Goal: Task Accomplishment & Management: Manage account settings

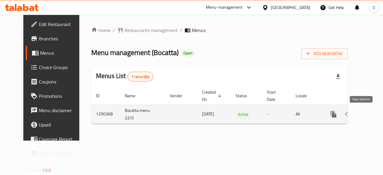
click at [373, 112] on icon "enhanced table" at bounding box center [376, 114] width 7 height 7
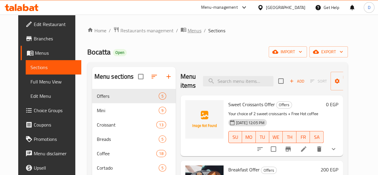
click at [180, 31] on span "breadcrumb" at bounding box center [183, 31] width 7 height 8
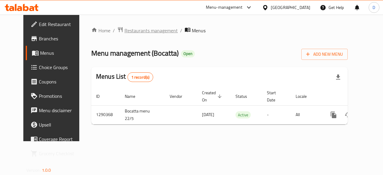
click at [124, 28] on span "Restaurants management" at bounding box center [150, 30] width 53 height 7
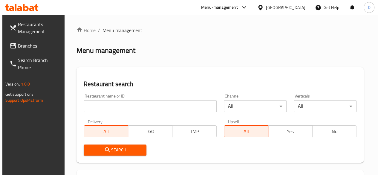
drag, startPoint x: 109, startPoint y: 98, endPoint x: 112, endPoint y: 104, distance: 6.2
click at [112, 104] on div "Restaurant name or ID Restaurant name or ID" at bounding box center [150, 103] width 133 height 18
click at [112, 104] on input "search" at bounding box center [150, 106] width 133 height 12
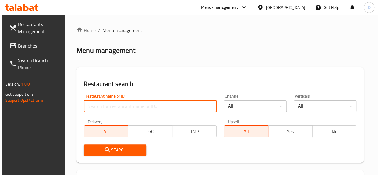
paste input "702299"
type input "702299"
click button "Search" at bounding box center [115, 149] width 63 height 11
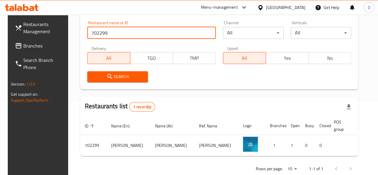
scroll to position [74, 0]
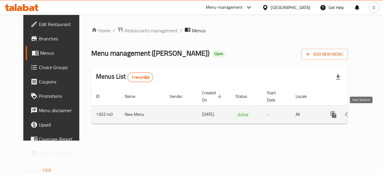
click at [369, 113] on link "enhanced table" at bounding box center [376, 114] width 14 height 14
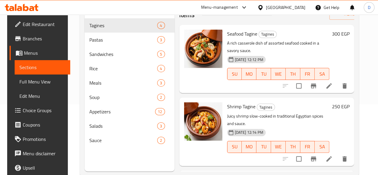
scroll to position [70, 0]
click at [227, 9] on div "Menu-management" at bounding box center [224, 7] width 56 height 14
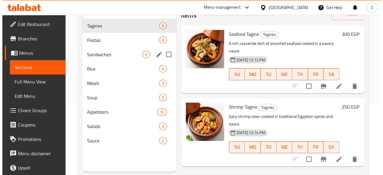
scroll to position [0, 0]
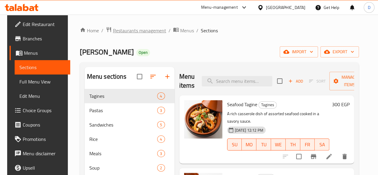
click at [129, 28] on span "Restaurants management" at bounding box center [139, 30] width 53 height 7
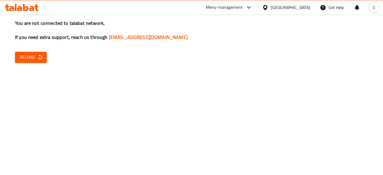
click at [133, 107] on div "You are not connected to talabat network, If you need extra support, reach us t…" at bounding box center [191, 87] width 383 height 175
click at [39, 61] on button "Reload" at bounding box center [31, 57] width 32 height 11
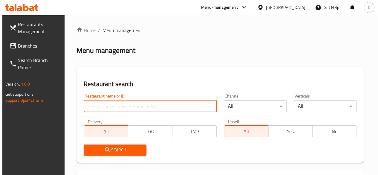
drag, startPoint x: 0, startPoint y: 0, endPoint x: 111, endPoint y: 104, distance: 152.0
click at [111, 104] on input "search" at bounding box center [150, 106] width 133 height 12
paste input "510641"
type input "510641"
click button "Search" at bounding box center [115, 149] width 63 height 11
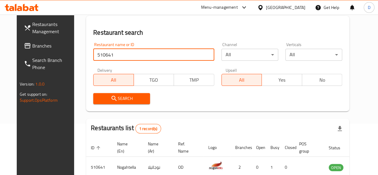
scroll to position [87, 0]
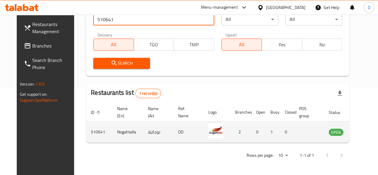
click at [355, 136] on td "enhanced table" at bounding box center [365, 131] width 21 height 21
click at [360, 134] on icon "enhanced table" at bounding box center [363, 132] width 7 height 5
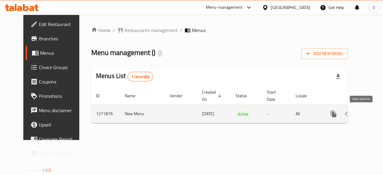
click at [369, 112] on link "enhanced table" at bounding box center [376, 114] width 14 height 14
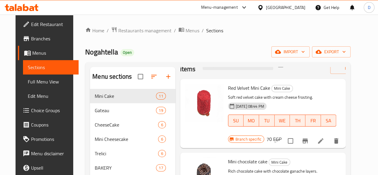
scroll to position [17, 0]
click at [309, 137] on icon "Branch-specific-item" at bounding box center [305, 140] width 7 height 7
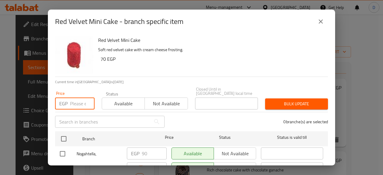
click at [72, 103] on input "number" at bounding box center [82, 103] width 25 height 12
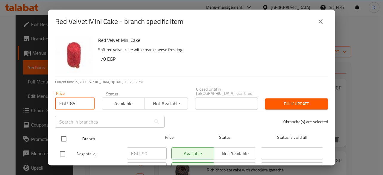
type input "85"
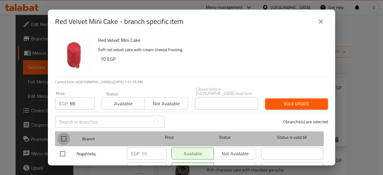
click at [66, 134] on input "checkbox" at bounding box center [63, 138] width 13 height 13
checkbox input "true"
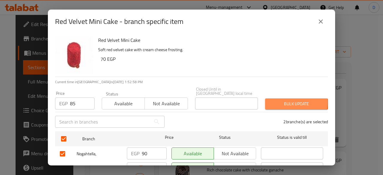
click at [274, 100] on span "Bulk update" at bounding box center [296, 103] width 53 height 7
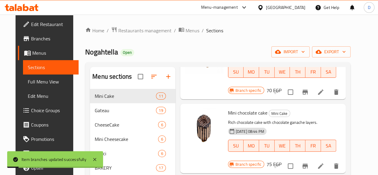
scroll to position [69, 0]
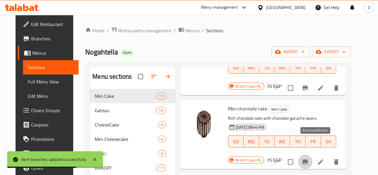
click at [309, 158] on icon "Branch-specific-item" at bounding box center [305, 161] width 7 height 7
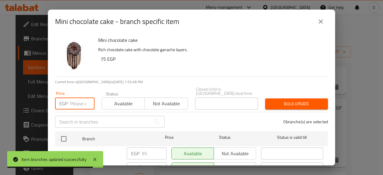
click at [73, 99] on input "number" at bounding box center [82, 103] width 25 height 12
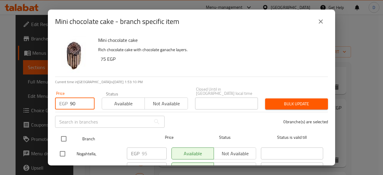
type input "90"
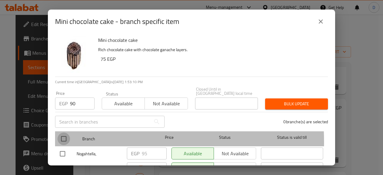
click at [60, 138] on input "checkbox" at bounding box center [63, 138] width 13 height 13
checkbox input "true"
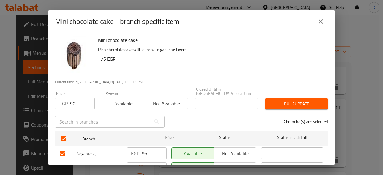
click at [296, 100] on span "Bulk update" at bounding box center [296, 103] width 53 height 7
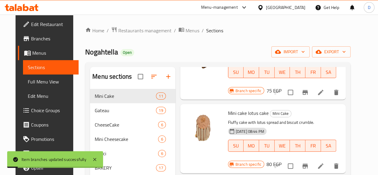
scroll to position [144, 0]
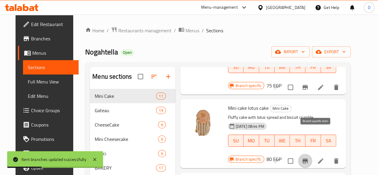
click at [312, 154] on button "Branch-specific-item" at bounding box center [305, 161] width 14 height 14
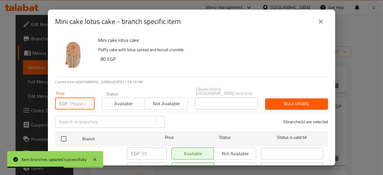
click at [77, 101] on input "number" at bounding box center [82, 103] width 25 height 12
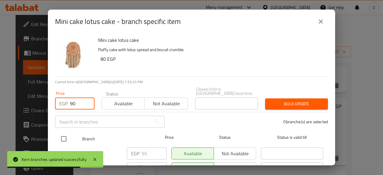
type input "90"
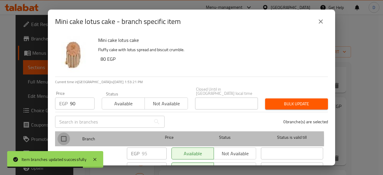
click at [65, 136] on input "checkbox" at bounding box center [63, 138] width 13 height 13
checkbox input "true"
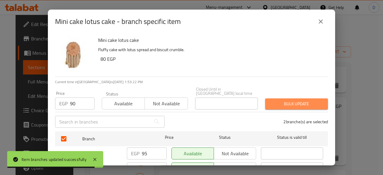
click at [304, 102] on span "Bulk update" at bounding box center [296, 103] width 53 height 7
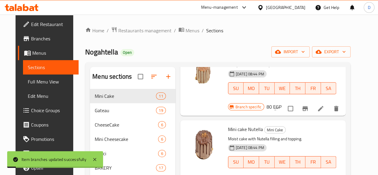
scroll to position [198, 0]
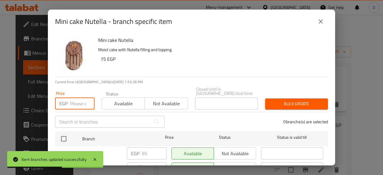
click at [78, 97] on input "number" at bounding box center [82, 103] width 25 height 12
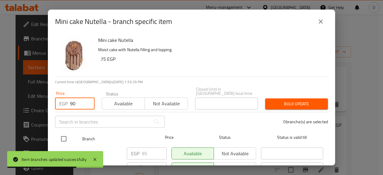
type input "90"
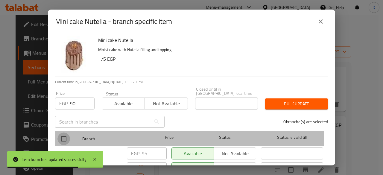
click at [66, 132] on input "checkbox" at bounding box center [63, 138] width 13 height 13
checkbox input "true"
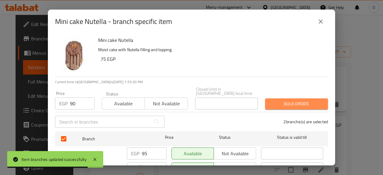
click at [319, 98] on button "Bulk update" at bounding box center [296, 103] width 63 height 11
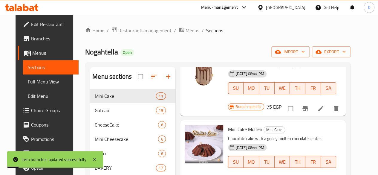
scroll to position [270, 0]
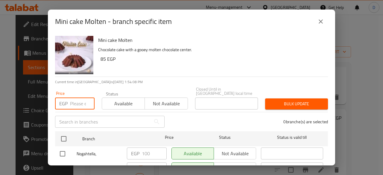
click at [74, 97] on input "number" at bounding box center [82, 103] width 25 height 12
click at [319, 23] on icon "close" at bounding box center [320, 21] width 7 height 7
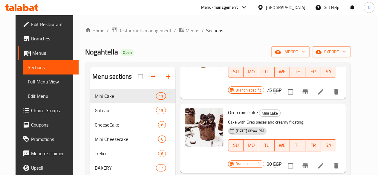
scroll to position [508, 0]
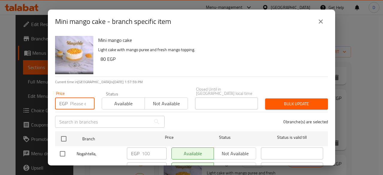
click at [75, 98] on input "number" at bounding box center [82, 103] width 25 height 12
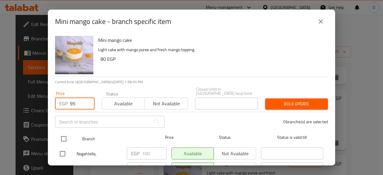
type input "95"
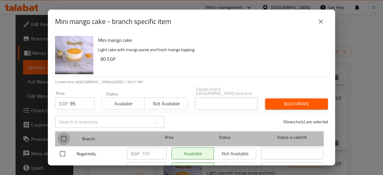
click at [64, 134] on input "checkbox" at bounding box center [63, 138] width 13 height 13
checkbox input "true"
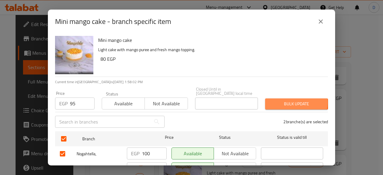
click at [283, 100] on span "Bulk update" at bounding box center [296, 103] width 53 height 7
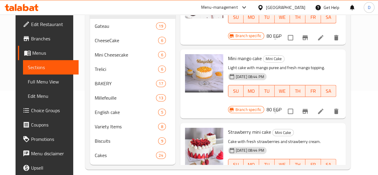
scroll to position [100, 0]
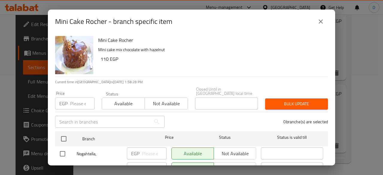
click at [69, 97] on div "EGP Price" at bounding box center [74, 103] width 39 height 12
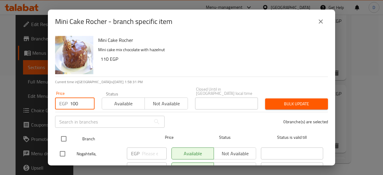
type input "100"
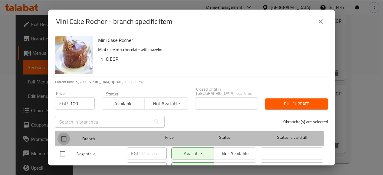
click at [64, 134] on input "checkbox" at bounding box center [63, 138] width 13 height 13
checkbox input "true"
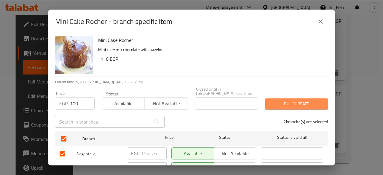
click at [316, 101] on span "Bulk update" at bounding box center [296, 103] width 53 height 7
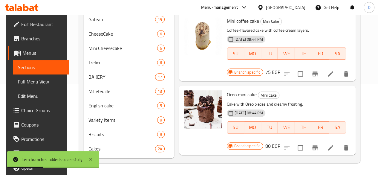
scroll to position [0, 0]
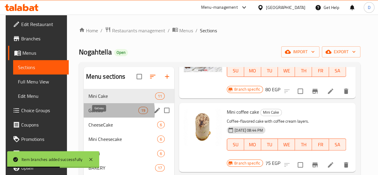
click at [97, 114] on span "Gateau" at bounding box center [113, 110] width 50 height 7
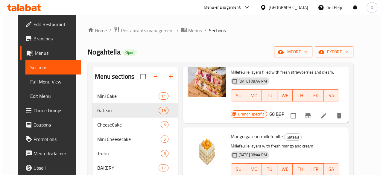
scroll to position [484, 0]
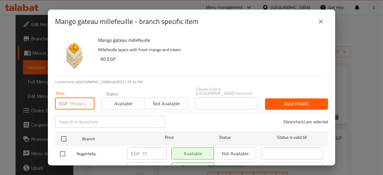
click at [74, 101] on input "number" at bounding box center [82, 103] width 25 height 12
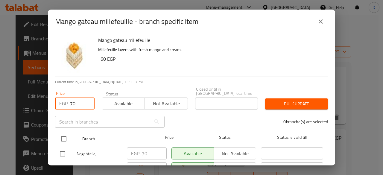
type input "70"
click at [65, 138] on input "checkbox" at bounding box center [63, 138] width 13 height 13
checkbox input "true"
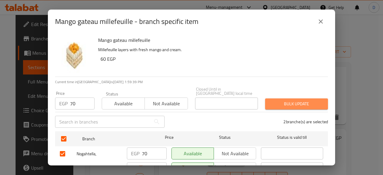
click at [294, 101] on span "Bulk update" at bounding box center [296, 103] width 53 height 7
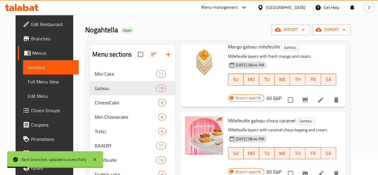
scroll to position [551, 0]
click at [308, 171] on icon "Branch-specific-item" at bounding box center [304, 173] width 5 height 5
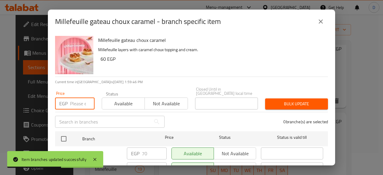
click at [76, 97] on input "number" at bounding box center [82, 103] width 25 height 12
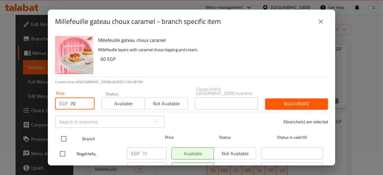
type input "70"
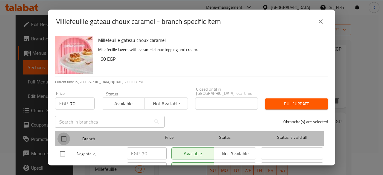
click at [66, 133] on input "checkbox" at bounding box center [63, 138] width 13 height 13
checkbox input "true"
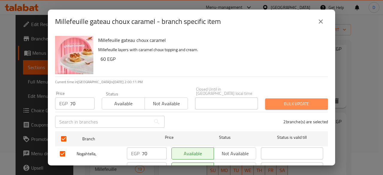
click at [314, 102] on span "Bulk update" at bounding box center [296, 103] width 53 height 7
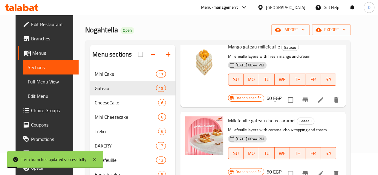
scroll to position [610, 0]
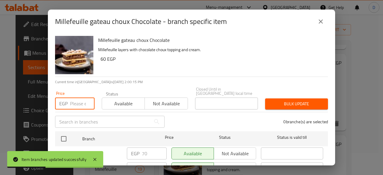
click at [77, 100] on input "number" at bounding box center [82, 103] width 25 height 12
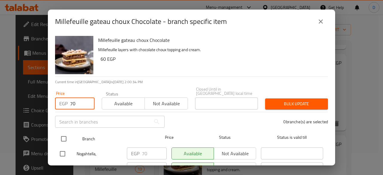
type input "70"
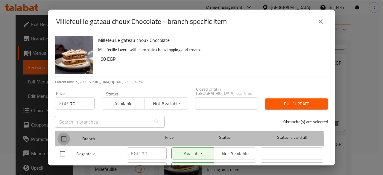
click at [68, 135] on input "checkbox" at bounding box center [63, 138] width 13 height 13
checkbox input "true"
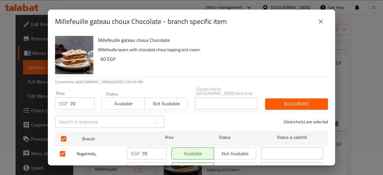
drag, startPoint x: 310, startPoint y: 93, endPoint x: 315, endPoint y: 99, distance: 7.0
click at [315, 99] on div "Bulk update" at bounding box center [296, 104] width 70 height 18
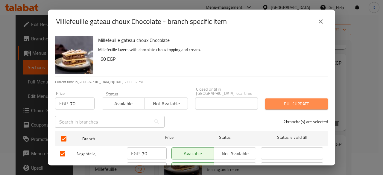
click at [315, 100] on span "Bulk update" at bounding box center [296, 103] width 53 height 7
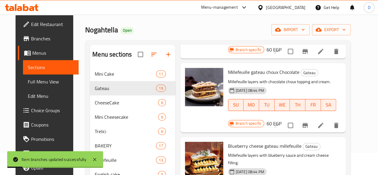
scroll to position [675, 0]
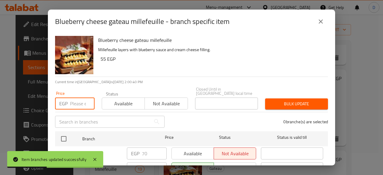
click at [71, 97] on input "number" at bounding box center [82, 103] width 25 height 12
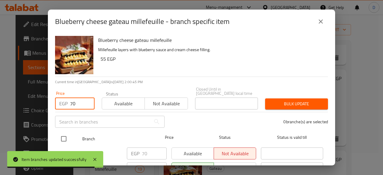
type input "70"
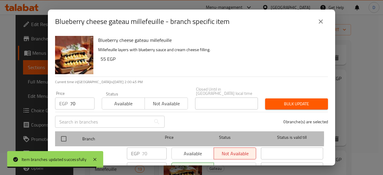
click at [71, 133] on div at bounding box center [68, 138] width 22 height 17
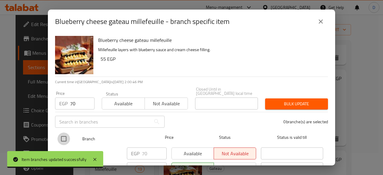
click at [65, 134] on input "checkbox" at bounding box center [63, 138] width 13 height 13
checkbox input "true"
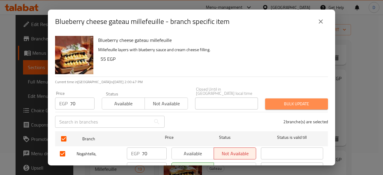
click at [310, 103] on span "Bulk update" at bounding box center [296, 103] width 53 height 7
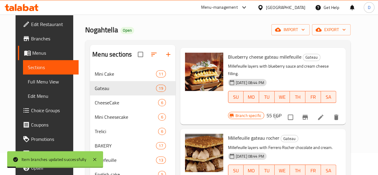
scroll to position [763, 0]
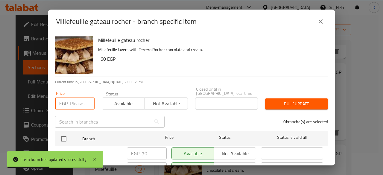
click at [73, 97] on input "number" at bounding box center [82, 103] width 25 height 12
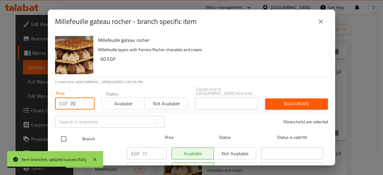
type input "70"
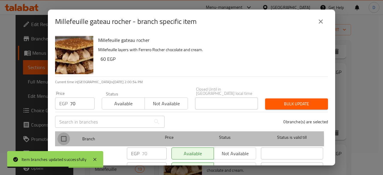
click at [63, 137] on input "checkbox" at bounding box center [63, 138] width 13 height 13
checkbox input "true"
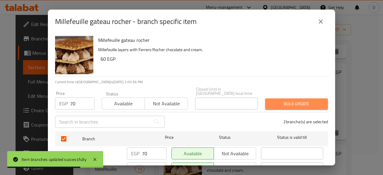
click at [297, 101] on span "Bulk update" at bounding box center [296, 103] width 53 height 7
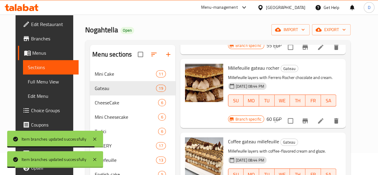
scroll to position [833, 0]
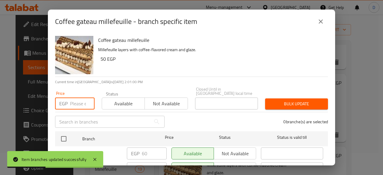
click at [80, 97] on input "number" at bounding box center [82, 103] width 25 height 12
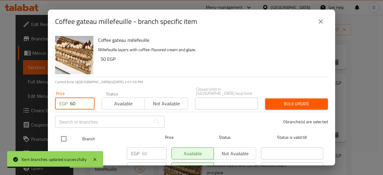
type input "60"
click at [64, 134] on input "checkbox" at bounding box center [63, 138] width 13 height 13
checkbox input "true"
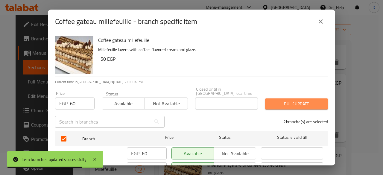
click at [309, 100] on span "Bulk update" at bounding box center [296, 103] width 53 height 7
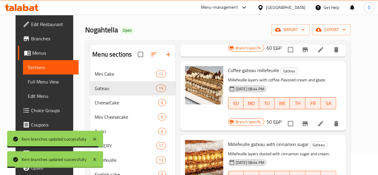
scroll to position [905, 0]
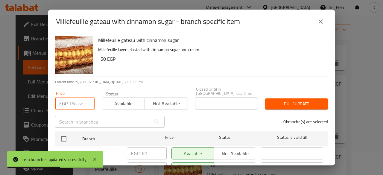
click at [70, 103] on input "number" at bounding box center [82, 103] width 25 height 12
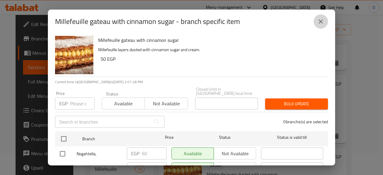
click at [319, 21] on icon "close" at bounding box center [320, 21] width 7 height 7
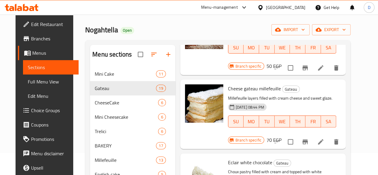
scroll to position [1035, 0]
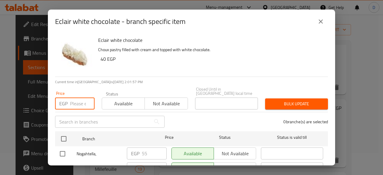
click at [74, 98] on input "number" at bounding box center [82, 103] width 25 height 12
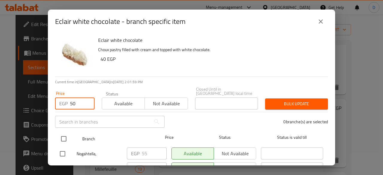
type input "50"
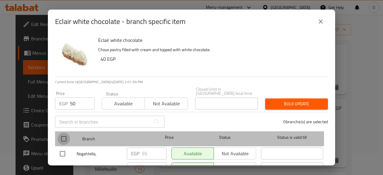
click at [69, 134] on input "checkbox" at bounding box center [63, 138] width 13 height 13
checkbox input "true"
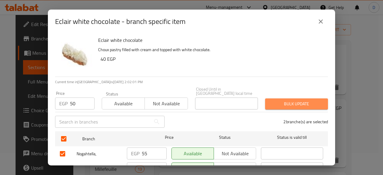
click at [295, 101] on span "Bulk update" at bounding box center [296, 103] width 53 height 7
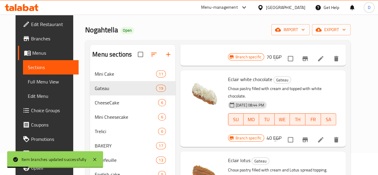
scroll to position [1118, 0]
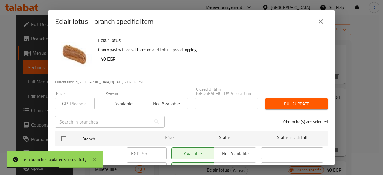
click at [77, 100] on input "number" at bounding box center [82, 103] width 25 height 12
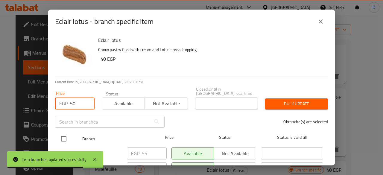
type input "50"
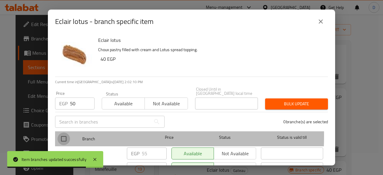
click at [63, 132] on input "checkbox" at bounding box center [63, 138] width 13 height 13
checkbox input "true"
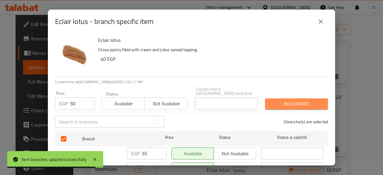
click at [296, 102] on span "Bulk update" at bounding box center [296, 103] width 53 height 7
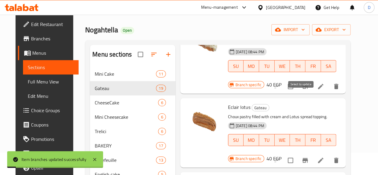
scroll to position [1171, 0]
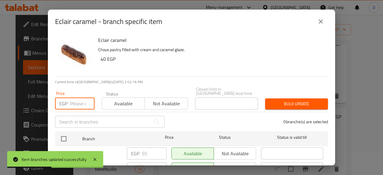
click at [70, 103] on input "number" at bounding box center [82, 103] width 25 height 12
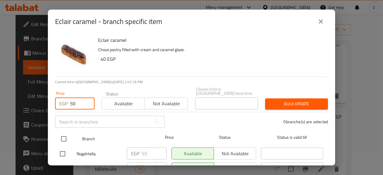
type input "50"
click at [66, 134] on input "checkbox" at bounding box center [63, 138] width 13 height 13
checkbox input "true"
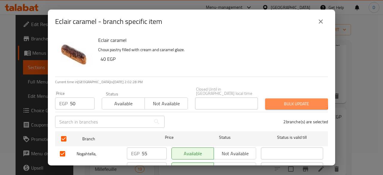
click at [284, 100] on span "Bulk update" at bounding box center [296, 103] width 53 height 7
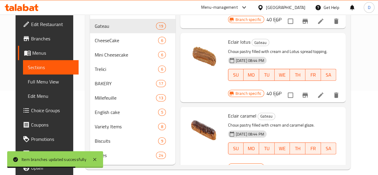
scroll to position [100, 0]
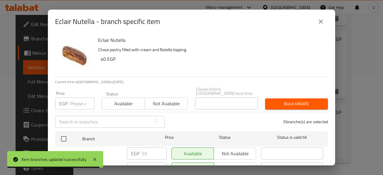
click at [75, 102] on input "number" at bounding box center [82, 103] width 25 height 12
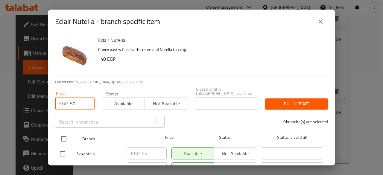
type input "50"
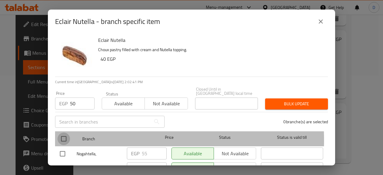
click at [68, 136] on input "checkbox" at bounding box center [63, 138] width 13 height 13
checkbox input "true"
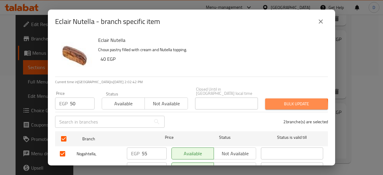
click at [279, 103] on span "Bulk update" at bounding box center [296, 103] width 53 height 7
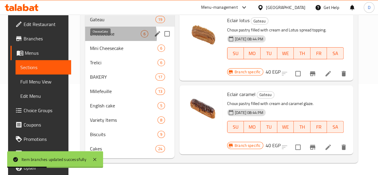
click at [105, 36] on span "CheeseCake" at bounding box center [115, 33] width 51 height 7
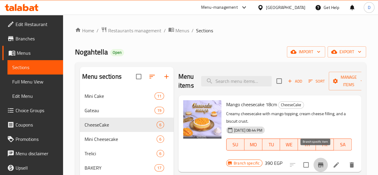
click at [318, 162] on icon "Branch-specific-item" at bounding box center [320, 164] width 5 height 5
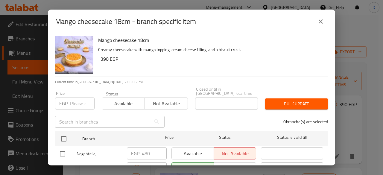
click at [70, 97] on input "number" at bounding box center [82, 103] width 25 height 12
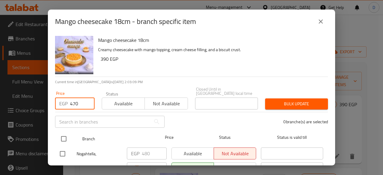
type input "470"
click at [66, 134] on input "checkbox" at bounding box center [63, 138] width 13 height 13
checkbox input "true"
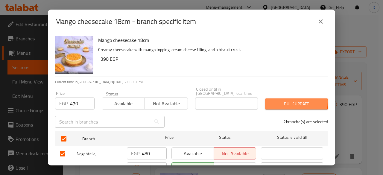
click at [272, 100] on span "Bulk update" at bounding box center [296, 103] width 53 height 7
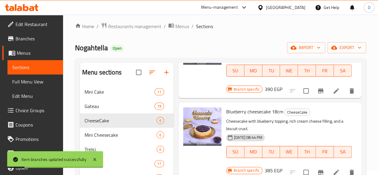
scroll to position [70, 0]
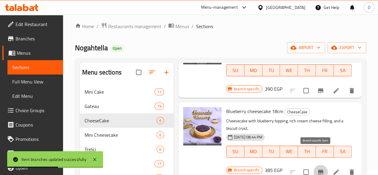
click at [317, 168] on icon "Branch-specific-item" at bounding box center [320, 171] width 7 height 7
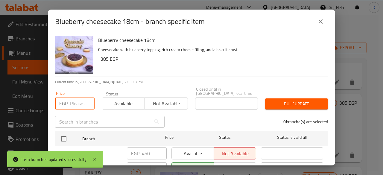
click at [73, 97] on input "number" at bounding box center [82, 103] width 25 height 12
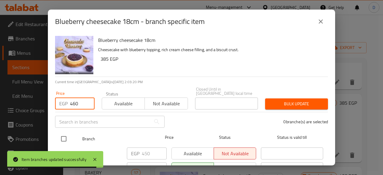
type input "460"
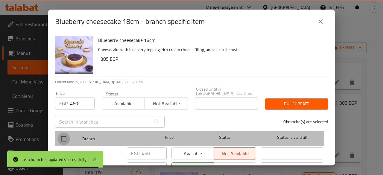
click at [65, 133] on input "checkbox" at bounding box center [63, 138] width 13 height 13
checkbox input "true"
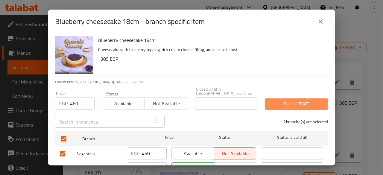
click at [295, 100] on span "Bulk update" at bounding box center [296, 103] width 53 height 7
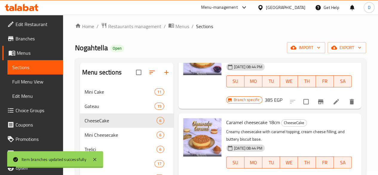
scroll to position [143, 0]
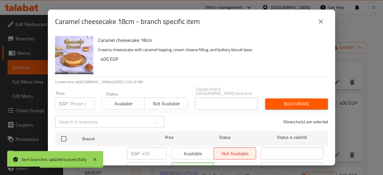
click at [67, 100] on p "EGP" at bounding box center [63, 103] width 8 height 7
click at [81, 104] on input "number" at bounding box center [82, 103] width 25 height 12
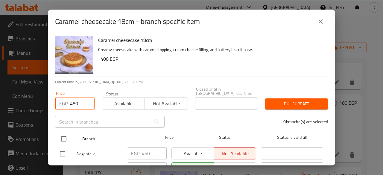
type input "480"
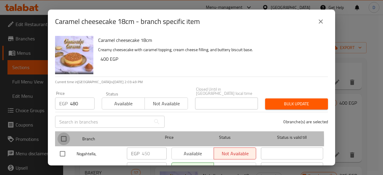
click at [66, 137] on input "checkbox" at bounding box center [63, 138] width 13 height 13
checkbox input "true"
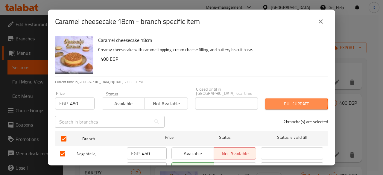
click at [290, 100] on span "Bulk update" at bounding box center [296, 103] width 53 height 7
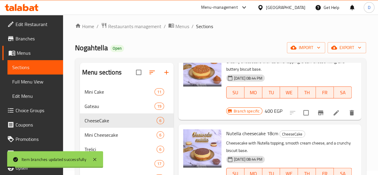
scroll to position [210, 0]
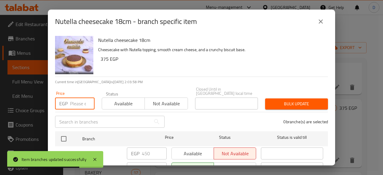
click at [78, 99] on input "number" at bounding box center [82, 103] width 25 height 12
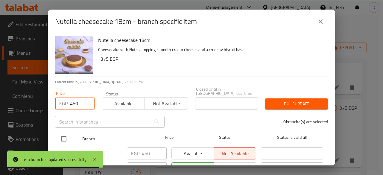
type input "450"
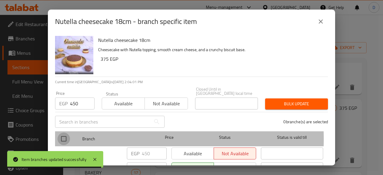
click at [65, 134] on input "checkbox" at bounding box center [63, 138] width 13 height 13
checkbox input "true"
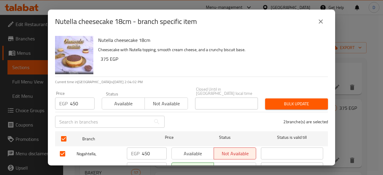
drag, startPoint x: 317, startPoint y: 94, endPoint x: 319, endPoint y: 100, distance: 6.2
click at [319, 100] on div "Bulk update" at bounding box center [296, 104] width 70 height 18
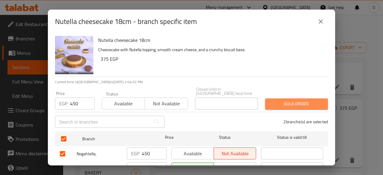
click at [319, 100] on button "Bulk update" at bounding box center [296, 103] width 63 height 11
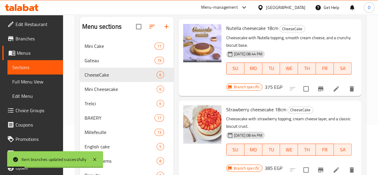
scroll to position [52, 0]
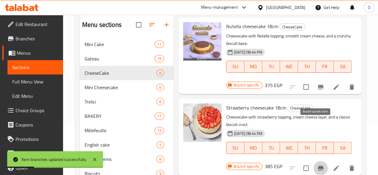
click at [318, 166] on icon "Branch-specific-item" at bounding box center [320, 168] width 5 height 5
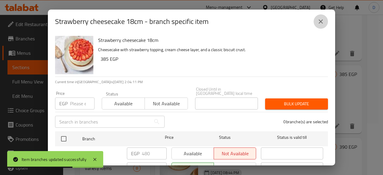
click at [318, 21] on icon "close" at bounding box center [320, 21] width 7 height 7
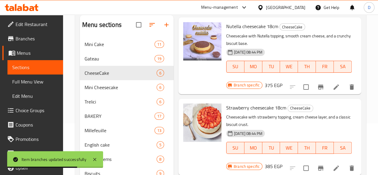
scroll to position [100, 0]
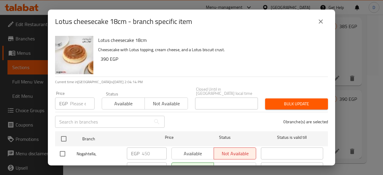
click at [67, 104] on div "EGP Price" at bounding box center [74, 103] width 39 height 12
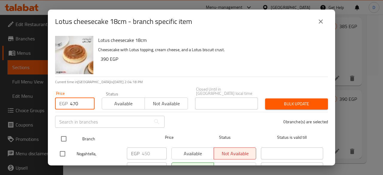
type input "470"
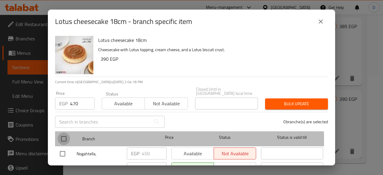
click at [60, 137] on input "checkbox" at bounding box center [63, 138] width 13 height 13
checkbox input "true"
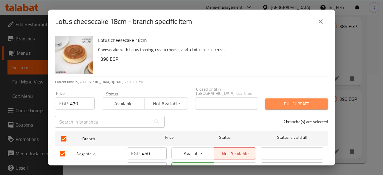
click at [314, 100] on span "Bulk update" at bounding box center [296, 103] width 53 height 7
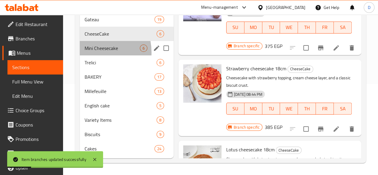
click at [91, 53] on div "Mini Cheesecake 6" at bounding box center [127, 48] width 94 height 14
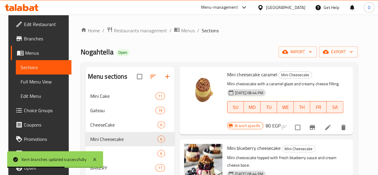
scroll to position [16, 0]
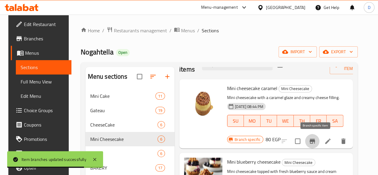
click at [315, 141] on icon "Branch-specific-item" at bounding box center [312, 141] width 5 height 5
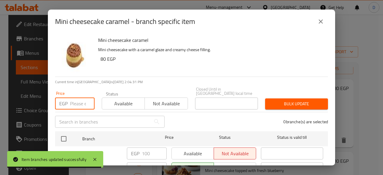
click at [75, 97] on input "number" at bounding box center [82, 103] width 25 height 12
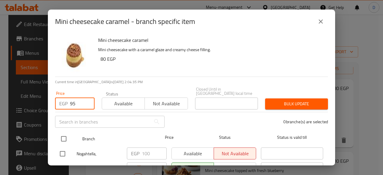
type input "95"
click at [68, 137] on input "checkbox" at bounding box center [63, 138] width 13 height 13
checkbox input "true"
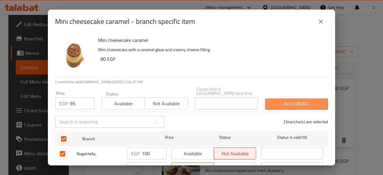
click at [290, 100] on span "Bulk update" at bounding box center [296, 103] width 53 height 7
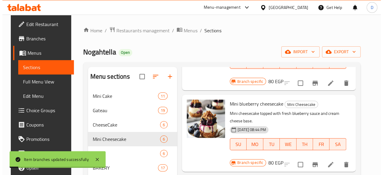
scroll to position [78, 0]
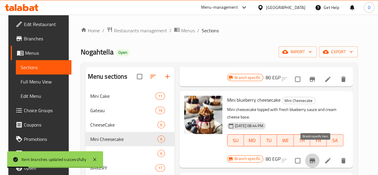
click at [319, 153] on button "Branch-specific-item" at bounding box center [312, 160] width 14 height 14
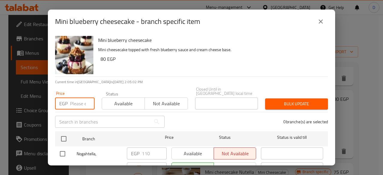
click at [75, 103] on input "number" at bounding box center [82, 103] width 25 height 12
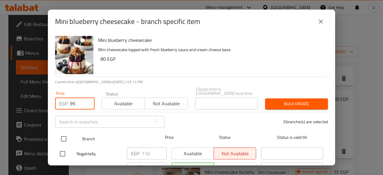
type input "95"
click at [63, 137] on input "checkbox" at bounding box center [63, 138] width 13 height 13
checkbox input "true"
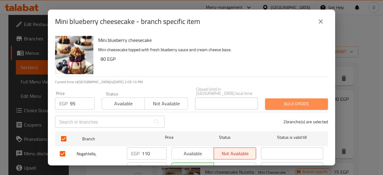
click at [307, 100] on span "Bulk update" at bounding box center [296, 103] width 53 height 7
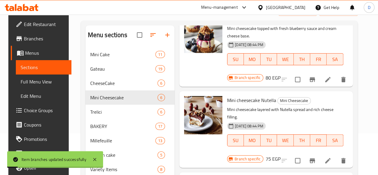
scroll to position [118, 0]
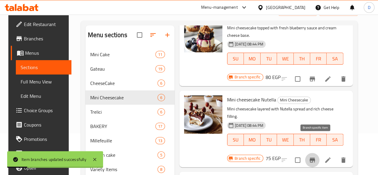
click at [315, 156] on icon "Branch-specific-item" at bounding box center [312, 159] width 7 height 7
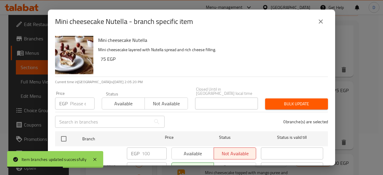
click at [73, 103] on input "number" at bounding box center [82, 103] width 25 height 12
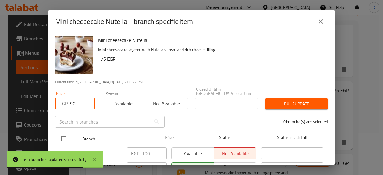
type input "90"
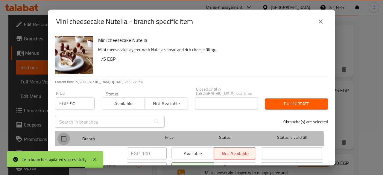
click at [67, 135] on input "checkbox" at bounding box center [63, 138] width 13 height 13
checkbox input "true"
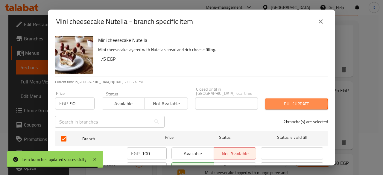
click at [284, 100] on span "Bulk update" at bounding box center [296, 103] width 53 height 7
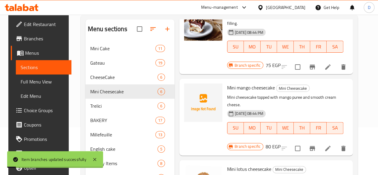
scroll to position [206, 0]
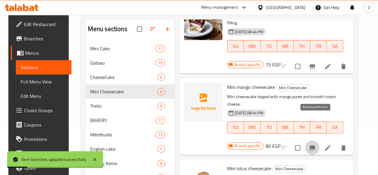
click at [315, 145] on icon "Branch-specific-item" at bounding box center [312, 147] width 5 height 5
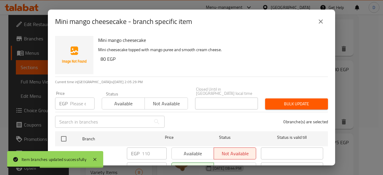
click at [69, 101] on div "EGP Price" at bounding box center [74, 103] width 39 height 12
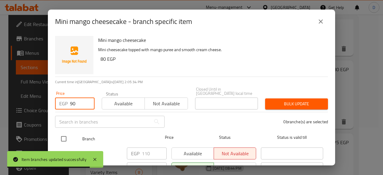
type input "90"
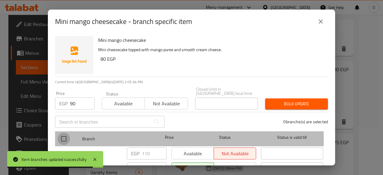
click at [68, 135] on input "checkbox" at bounding box center [63, 138] width 13 height 13
checkbox input "true"
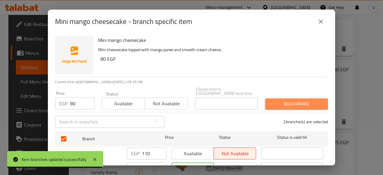
click at [298, 104] on button "Bulk update" at bounding box center [296, 103] width 63 height 11
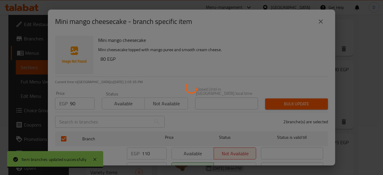
click at [298, 104] on div at bounding box center [191, 87] width 383 height 175
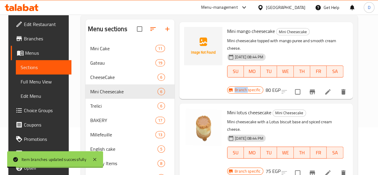
scroll to position [270, 0]
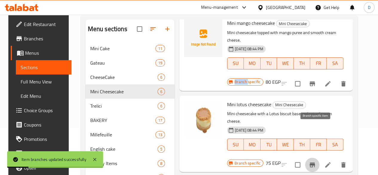
click at [315, 162] on icon "Branch-specific-item" at bounding box center [312, 164] width 5 height 5
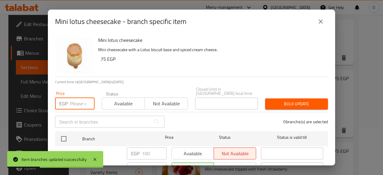
click at [75, 97] on input "number" at bounding box center [82, 103] width 25 height 12
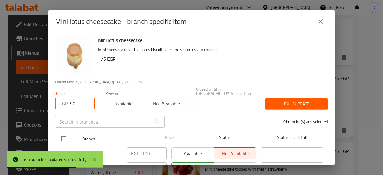
type input "90"
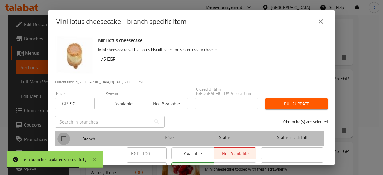
click at [66, 133] on input "checkbox" at bounding box center [63, 138] width 13 height 13
checkbox input "true"
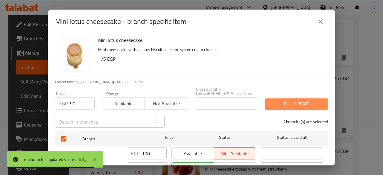
click at [316, 98] on button "Bulk update" at bounding box center [296, 103] width 63 height 11
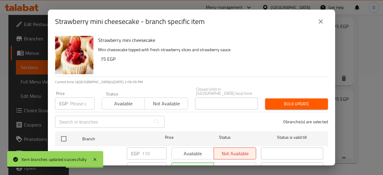
click at [77, 97] on input "number" at bounding box center [82, 103] width 25 height 12
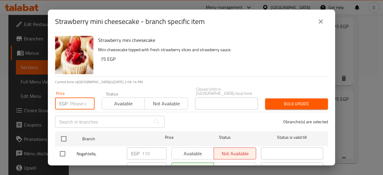
click at [315, 22] on button "close" at bounding box center [320, 21] width 14 height 14
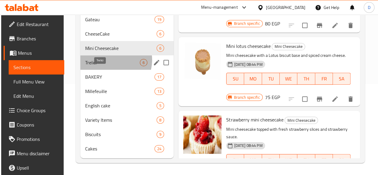
click at [109, 60] on span "Trelici" at bounding box center [112, 62] width 55 height 7
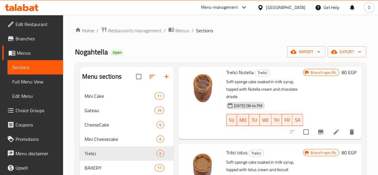
scroll to position [32, 0]
click at [317, 128] on icon "Branch-specific-item" at bounding box center [320, 131] width 7 height 7
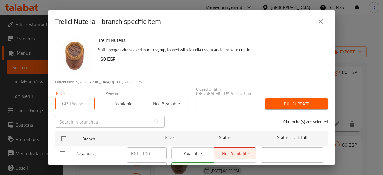
click at [73, 97] on input "number" at bounding box center [82, 103] width 25 height 12
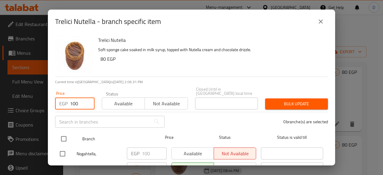
type input "100"
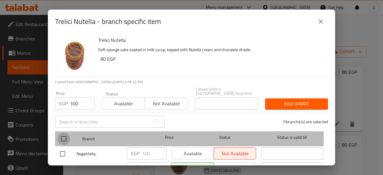
click at [63, 134] on input "checkbox" at bounding box center [63, 138] width 13 height 13
checkbox input "true"
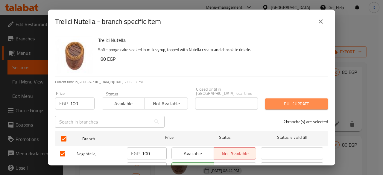
click at [299, 100] on span "Bulk update" at bounding box center [296, 103] width 53 height 7
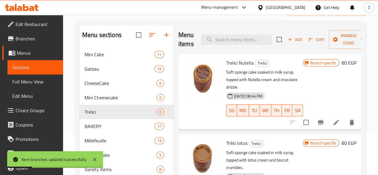
scroll to position [100, 0]
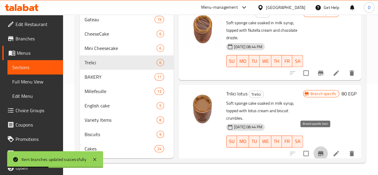
click at [318, 151] on icon "Branch-specific-item" at bounding box center [320, 153] width 5 height 5
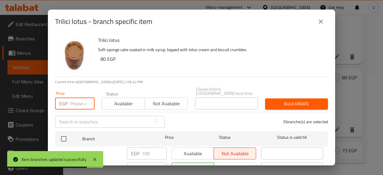
click at [78, 97] on input "number" at bounding box center [82, 103] width 25 height 12
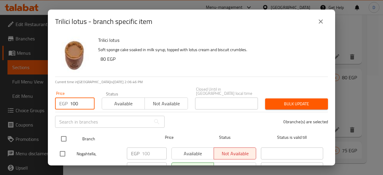
type input "100"
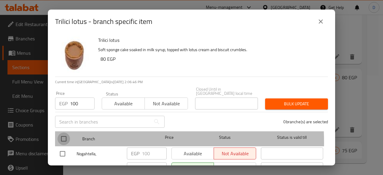
click at [62, 138] on input "checkbox" at bounding box center [63, 138] width 13 height 13
checkbox input "true"
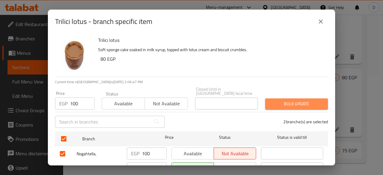
click at [309, 100] on span "Bulk update" at bounding box center [296, 103] width 53 height 7
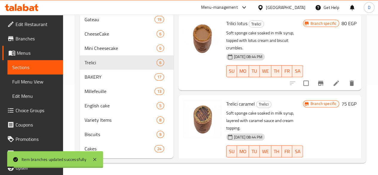
scroll to position [70, 0]
click at [317, 160] on icon "Branch-specific-item" at bounding box center [320, 163] width 7 height 7
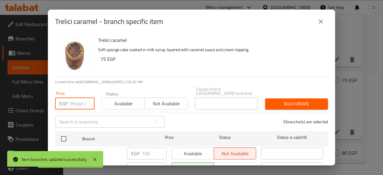
click at [74, 103] on input "number" at bounding box center [82, 103] width 25 height 12
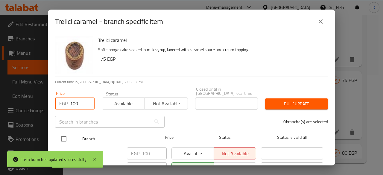
type input "100"
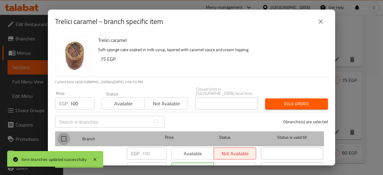
click at [62, 137] on input "checkbox" at bounding box center [63, 138] width 13 height 13
checkbox input "true"
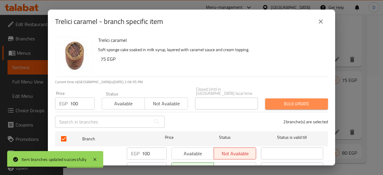
click at [286, 104] on button "Bulk update" at bounding box center [296, 103] width 63 height 11
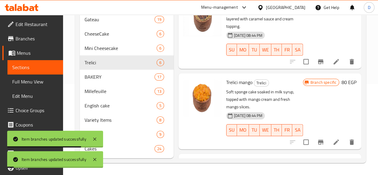
scroll to position [172, 0]
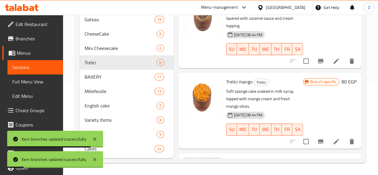
click at [321, 134] on div at bounding box center [322, 141] width 74 height 14
click at [322, 134] on button "Branch-specific-item" at bounding box center [320, 141] width 14 height 14
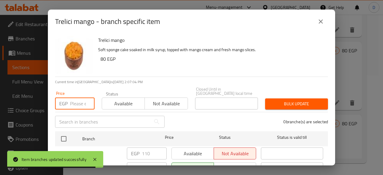
click at [76, 99] on input "number" at bounding box center [82, 103] width 25 height 12
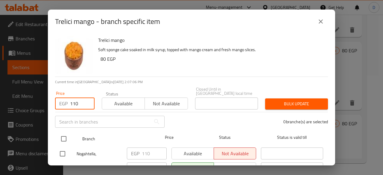
type input "110"
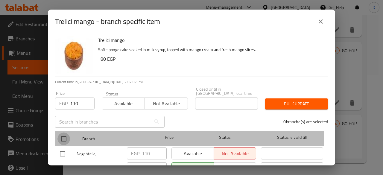
click at [60, 138] on input "checkbox" at bounding box center [63, 138] width 13 height 13
checkbox input "true"
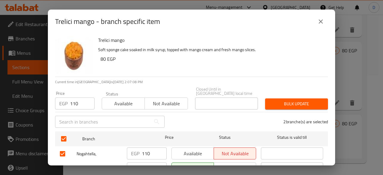
click at [278, 100] on span "Bulk update" at bounding box center [296, 103] width 53 height 7
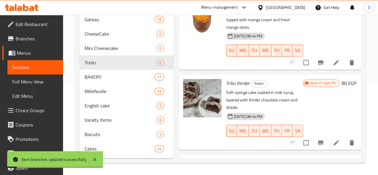
scroll to position [270, 0]
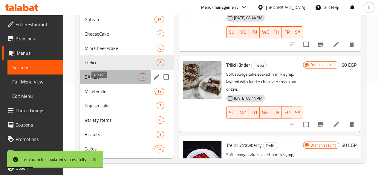
click at [101, 77] on span "BAKERY" at bounding box center [111, 76] width 53 height 7
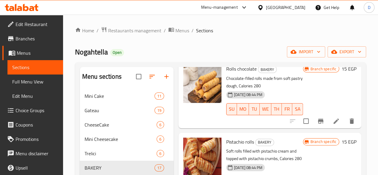
scroll to position [100, 0]
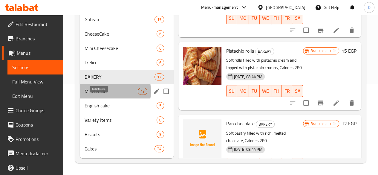
click at [105, 91] on span "Millefeuille" at bounding box center [111, 91] width 53 height 7
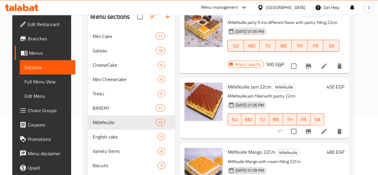
scroll to position [114, 0]
click at [311, 133] on icon "Branch-specific-item" at bounding box center [308, 131] width 5 height 5
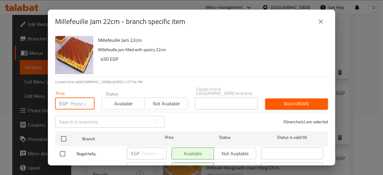
click at [79, 100] on input "number" at bounding box center [82, 103] width 25 height 12
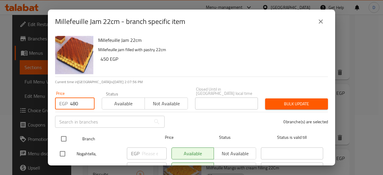
type input "480"
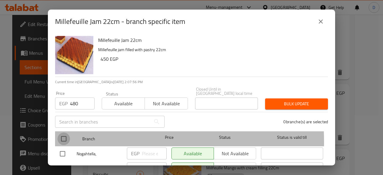
click at [60, 138] on input "checkbox" at bounding box center [63, 138] width 13 height 13
checkbox input "true"
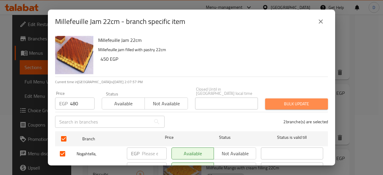
click at [313, 100] on span "Bulk update" at bounding box center [296, 103] width 53 height 7
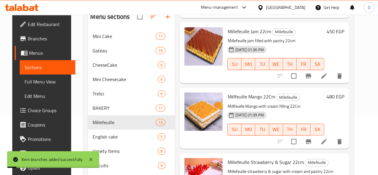
scroll to position [169, 0]
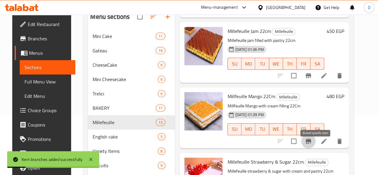
click at [312, 145] on icon "Branch-specific-item" at bounding box center [308, 140] width 7 height 7
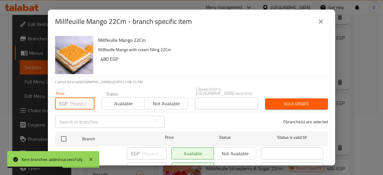
click at [70, 105] on input "number" at bounding box center [82, 103] width 25 height 12
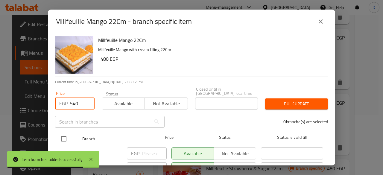
type input "540"
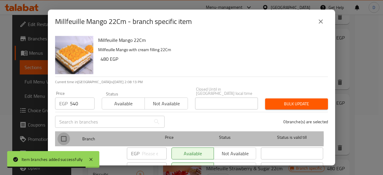
click at [65, 134] on input "checkbox" at bounding box center [63, 138] width 13 height 13
checkbox input "true"
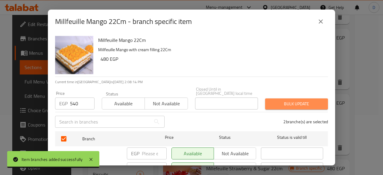
click at [314, 98] on button "Bulk update" at bounding box center [296, 103] width 63 height 11
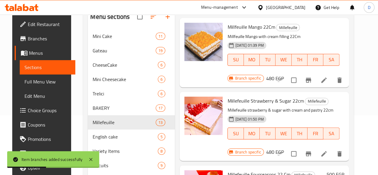
scroll to position [247, 0]
click at [316, 146] on button "Branch-specific-item" at bounding box center [308, 153] width 14 height 14
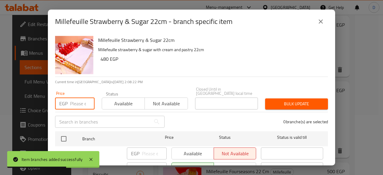
click at [78, 98] on input "number" at bounding box center [82, 103] width 25 height 12
click at [323, 24] on icon "close" at bounding box center [320, 21] width 7 height 7
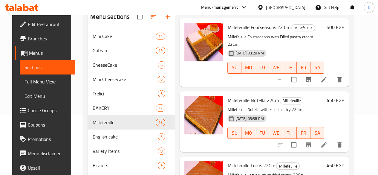
scroll to position [394, 0]
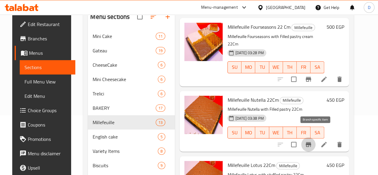
click at [311, 142] on icon "Branch-specific-item" at bounding box center [308, 144] width 5 height 5
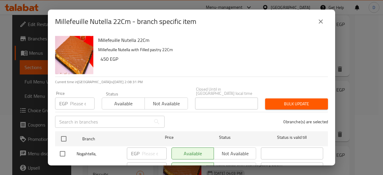
click at [68, 98] on div "EGP Price" at bounding box center [74, 103] width 39 height 12
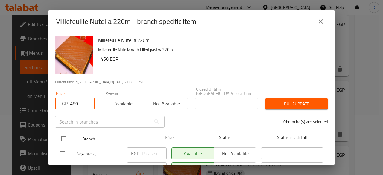
type input "480"
click at [63, 137] on input "checkbox" at bounding box center [63, 138] width 13 height 13
checkbox input "true"
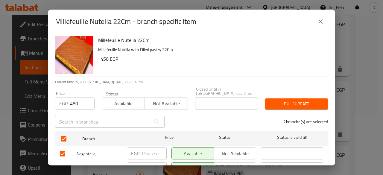
click at [298, 100] on span "Bulk update" at bounding box center [296, 103] width 53 height 7
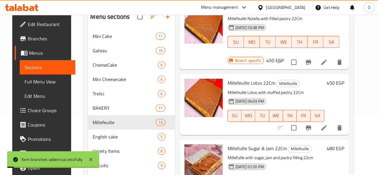
scroll to position [485, 0]
click at [299, 111] on span "FR" at bounding box center [303, 115] width 9 height 9
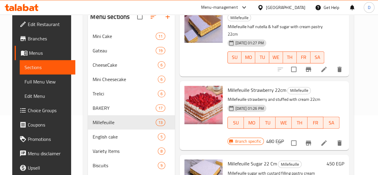
scroll to position [716, 0]
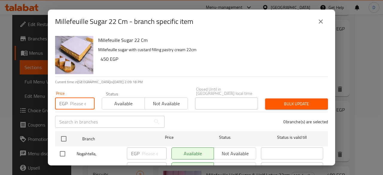
click at [71, 97] on input "number" at bounding box center [82, 103] width 25 height 12
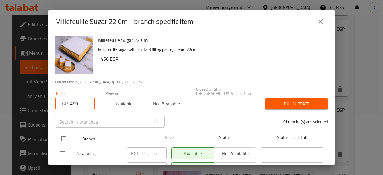
type input "480"
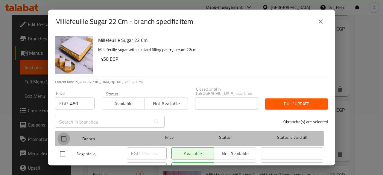
click at [68, 135] on input "checkbox" at bounding box center [63, 138] width 13 height 13
checkbox input "true"
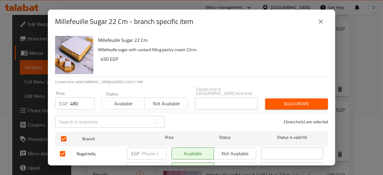
click at [316, 100] on span "Bulk update" at bounding box center [296, 103] width 53 height 7
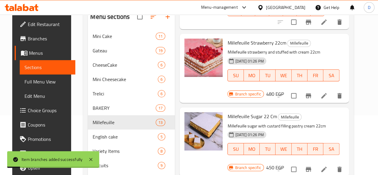
scroll to position [100, 0]
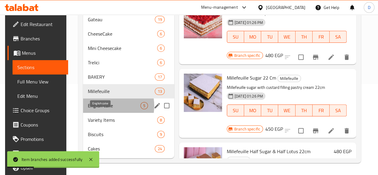
click at [100, 106] on span "English cake" at bounding box center [114, 105] width 53 height 7
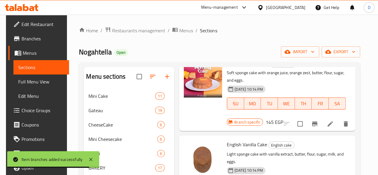
scroll to position [4, 0]
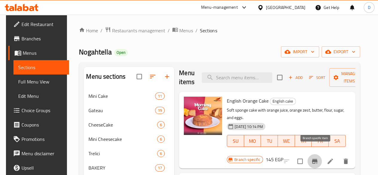
click at [321, 154] on button "Branch-specific-item" at bounding box center [315, 161] width 14 height 14
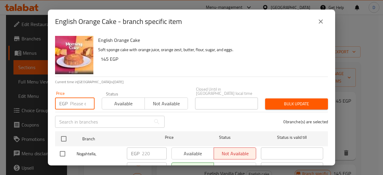
click at [82, 98] on input "number" at bounding box center [82, 103] width 25 height 12
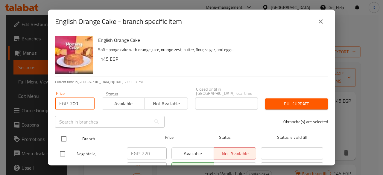
type input "200"
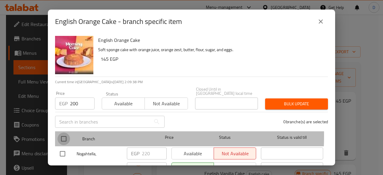
click at [68, 132] on input "checkbox" at bounding box center [63, 138] width 13 height 13
checkbox input "true"
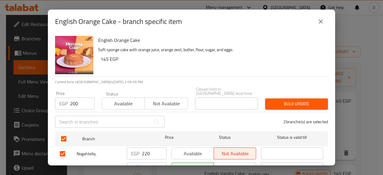
click at [290, 102] on span "Bulk update" at bounding box center [296, 103] width 53 height 7
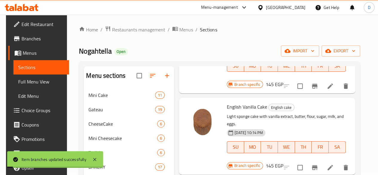
scroll to position [85, 0]
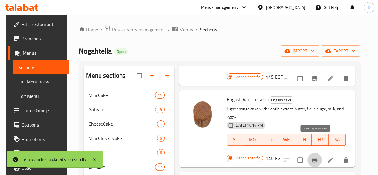
click at [312, 156] on icon "Branch-specific-item" at bounding box center [314, 159] width 7 height 7
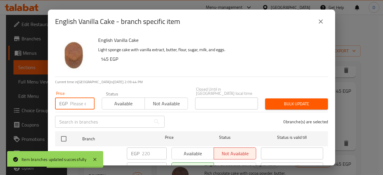
click at [81, 97] on input "number" at bounding box center [82, 103] width 25 height 12
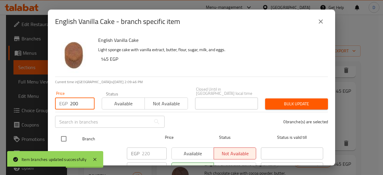
type input "200"
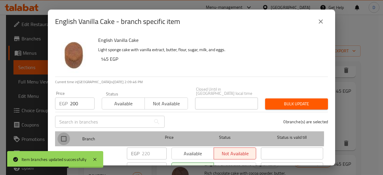
click at [67, 133] on input "checkbox" at bounding box center [63, 138] width 13 height 13
checkbox input "true"
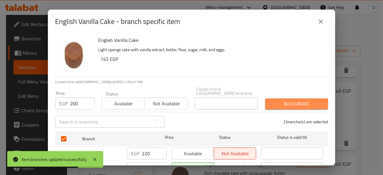
click at [285, 102] on span "Bulk update" at bounding box center [296, 103] width 53 height 7
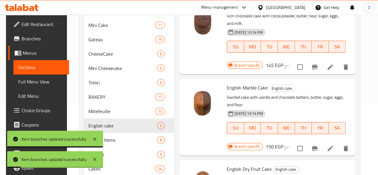
scroll to position [77, 0]
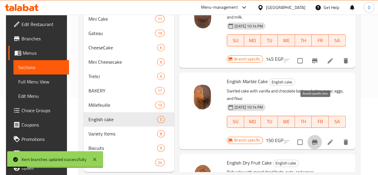
click at [316, 138] on icon "Branch-specific-item" at bounding box center [314, 141] width 7 height 7
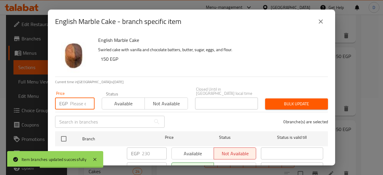
click at [72, 99] on input "number" at bounding box center [82, 103] width 25 height 12
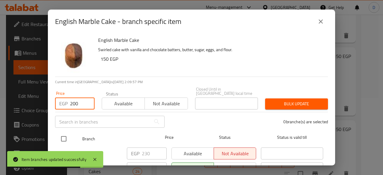
type input "200"
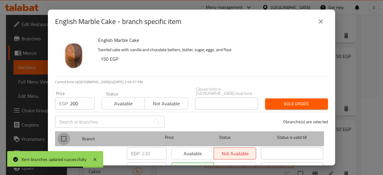
click at [63, 133] on input "checkbox" at bounding box center [63, 138] width 13 height 13
checkbox input "true"
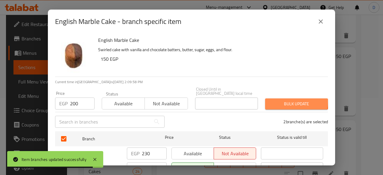
click at [277, 100] on span "Bulk update" at bounding box center [296, 103] width 53 height 7
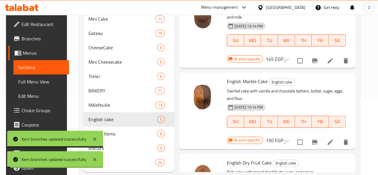
scroll to position [100, 0]
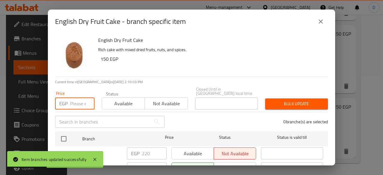
click at [83, 101] on input "number" at bounding box center [82, 103] width 25 height 12
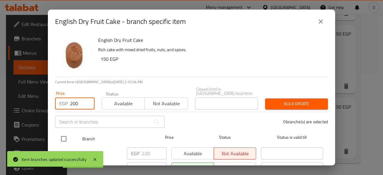
type input "200"
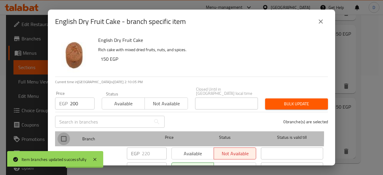
click at [62, 132] on input "checkbox" at bounding box center [63, 138] width 13 height 13
checkbox input "true"
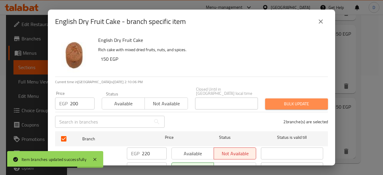
click at [299, 100] on span "Bulk update" at bounding box center [296, 103] width 53 height 7
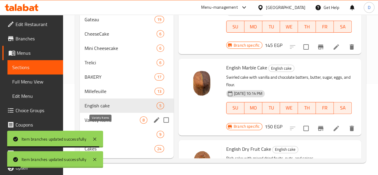
click at [87, 118] on span "Variety Items" at bounding box center [112, 119] width 55 height 7
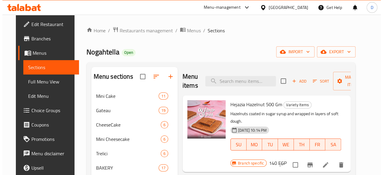
scroll to position [19, 0]
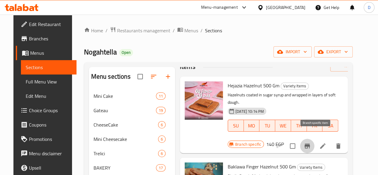
click at [311, 142] on icon "Branch-specific-item" at bounding box center [307, 145] width 7 height 7
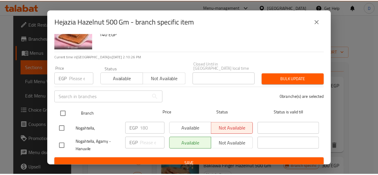
scroll to position [27, 0]
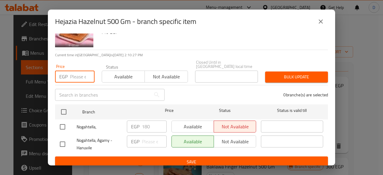
click at [77, 77] on input "number" at bounding box center [82, 77] width 25 height 12
click at [323, 25] on icon "close" at bounding box center [320, 21] width 7 height 7
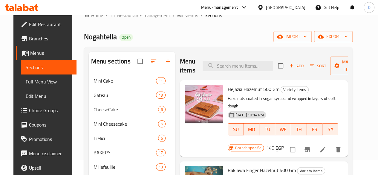
scroll to position [15, 0]
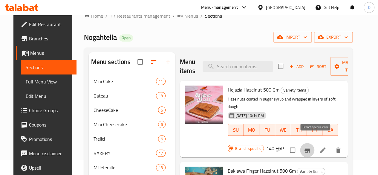
click at [314, 143] on button "Branch-specific-item" at bounding box center [307, 150] width 14 height 14
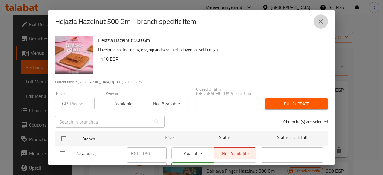
click at [319, 20] on icon "close" at bounding box center [320, 21] width 7 height 7
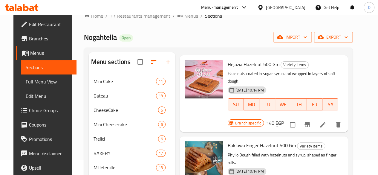
scroll to position [22, 0]
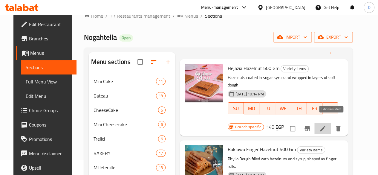
click at [326, 125] on icon at bounding box center [322, 128] width 7 height 7
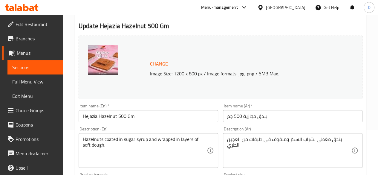
scroll to position [45, 0]
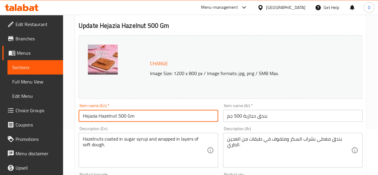
drag, startPoint x: 142, startPoint y: 116, endPoint x: 117, endPoint y: 115, distance: 24.6
click at [117, 115] on input "Hejazia Hazelnut 500 Gm" at bounding box center [149, 116] width 140 height 12
type input "Hejazia Hazelnut"
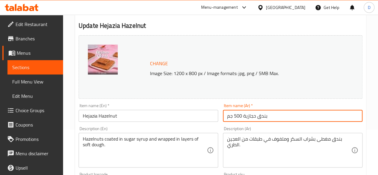
drag, startPoint x: 241, startPoint y: 115, endPoint x: 228, endPoint y: 116, distance: 13.8
click at [228, 116] on input "بندق حجازية 500 جم" at bounding box center [293, 116] width 140 height 12
drag, startPoint x: 228, startPoint y: 116, endPoint x: 235, endPoint y: 116, distance: 7.5
click at [235, 116] on input "بندق حجازية 500 جم" at bounding box center [293, 116] width 140 height 12
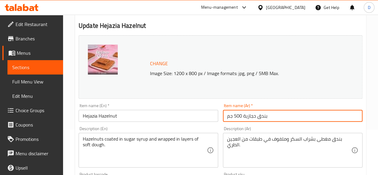
click at [235, 119] on input "بندق حجازية 500 جم" at bounding box center [293, 116] width 140 height 12
drag, startPoint x: 242, startPoint y: 116, endPoint x: 234, endPoint y: 116, distance: 7.5
click at [234, 116] on input "بندق حجازية 500 جم" at bounding box center [293, 116] width 140 height 12
drag, startPoint x: 234, startPoint y: 116, endPoint x: 224, endPoint y: 116, distance: 10.2
click at [224, 116] on input "بندق حجازية جم" at bounding box center [293, 116] width 140 height 12
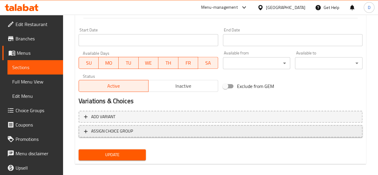
scroll to position [251, 0]
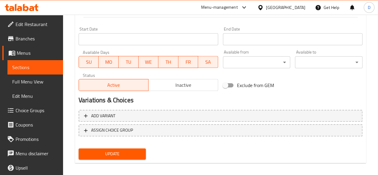
type input "بندق حجازية"
click at [136, 154] on span "Update" at bounding box center [112, 153] width 58 height 7
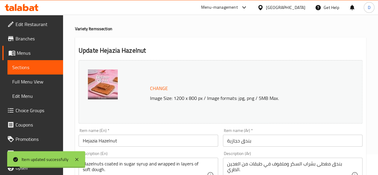
scroll to position [0, 0]
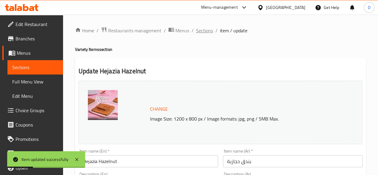
click at [203, 31] on span "Sections" at bounding box center [204, 30] width 17 height 7
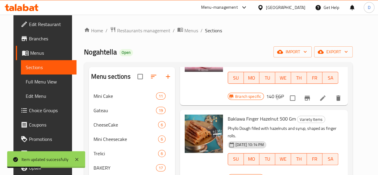
scroll to position [45, 0]
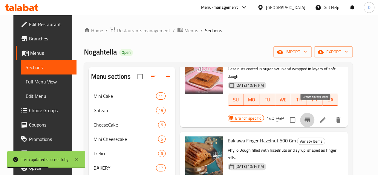
click at [314, 116] on button "Branch-specific-item" at bounding box center [307, 120] width 14 height 14
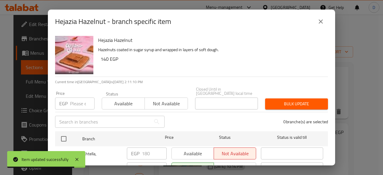
click at [80, 100] on input "number" at bounding box center [82, 103] width 25 height 12
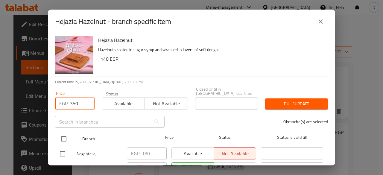
type input "350"
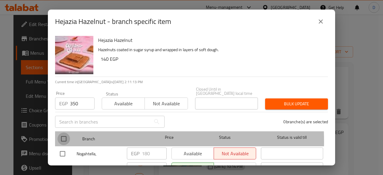
click at [66, 137] on input "checkbox" at bounding box center [63, 138] width 13 height 13
checkbox input "true"
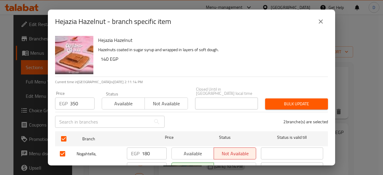
click at [308, 95] on div "Bulk update" at bounding box center [296, 104] width 70 height 18
click at [310, 100] on span "Bulk update" at bounding box center [296, 103] width 53 height 7
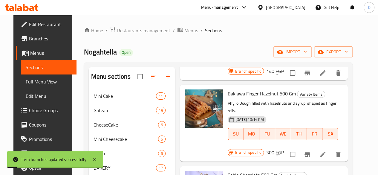
scroll to position [87, 0]
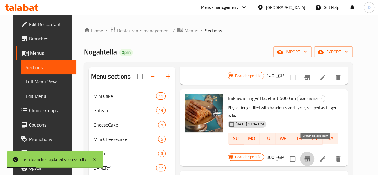
click at [314, 152] on button "Branch-specific-item" at bounding box center [307, 159] width 14 height 14
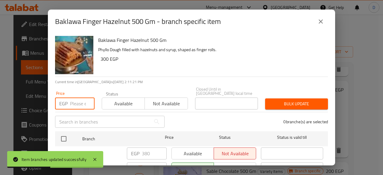
click at [81, 102] on input "number" at bounding box center [82, 103] width 25 height 12
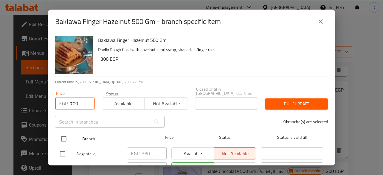
type input "700"
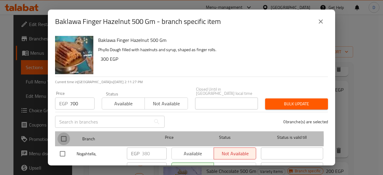
click at [66, 135] on input "checkbox" at bounding box center [63, 138] width 13 height 13
checkbox input "true"
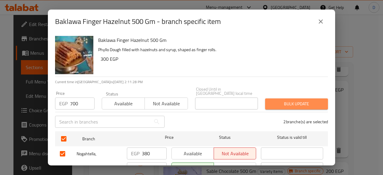
click at [294, 103] on span "Bulk update" at bounding box center [296, 103] width 53 height 7
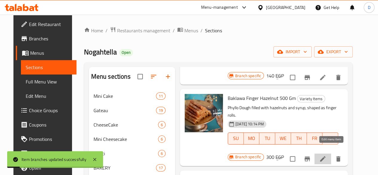
click at [326, 155] on icon at bounding box center [322, 158] width 7 height 7
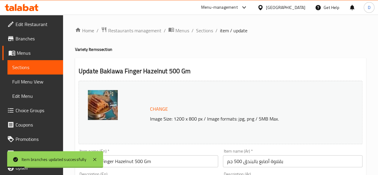
scroll to position [33, 0]
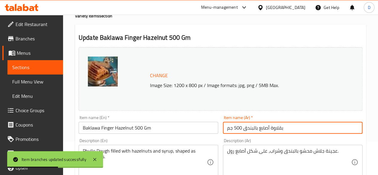
drag, startPoint x: 242, startPoint y: 127, endPoint x: 228, endPoint y: 126, distance: 14.4
click at [228, 126] on input "بقلاوة أصابع بالبندق 500 جم" at bounding box center [293, 128] width 140 height 12
drag, startPoint x: 227, startPoint y: 128, endPoint x: 235, endPoint y: 127, distance: 8.2
click at [235, 127] on input "بقلاوة أصابع بالبندق 500 جم" at bounding box center [293, 128] width 140 height 12
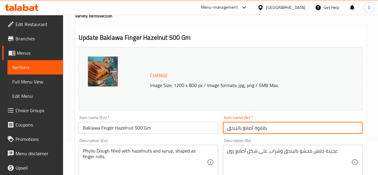
type input "بقلاوة أصابع بالبندق"
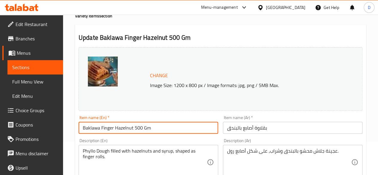
drag, startPoint x: 172, startPoint y: 128, endPoint x: 134, endPoint y: 129, distance: 38.3
click at [134, 129] on input "Baklawa Finger Hazelnut 500 Gm" at bounding box center [149, 128] width 140 height 12
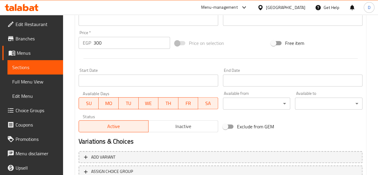
scroll to position [256, 0]
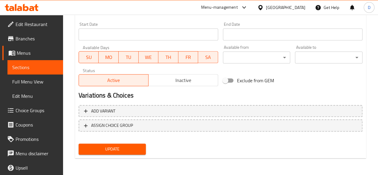
type input "Baklawa Finger Hazelnut"
click at [138, 148] on span "Update" at bounding box center [112, 148] width 58 height 7
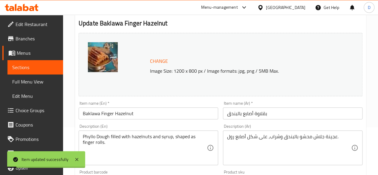
scroll to position [0, 0]
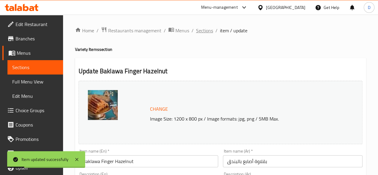
click at [206, 29] on span "Sections" at bounding box center [204, 30] width 17 height 7
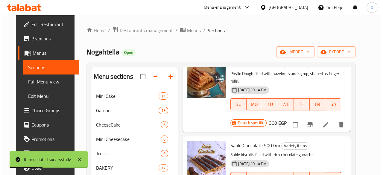
scroll to position [161, 0]
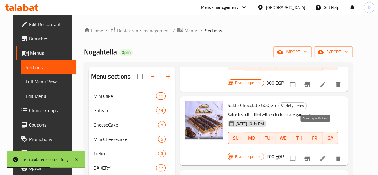
click at [310, 156] on icon "Branch-specific-item" at bounding box center [307, 158] width 5 height 5
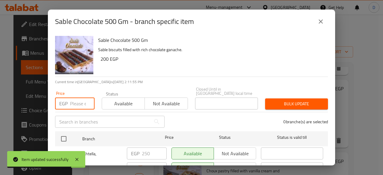
click at [75, 103] on input "number" at bounding box center [82, 103] width 25 height 12
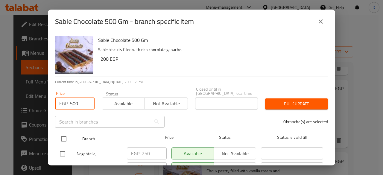
type input "500"
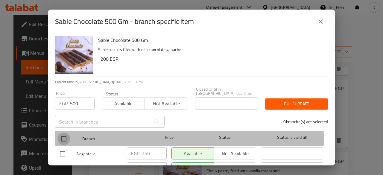
click at [62, 134] on input "checkbox" at bounding box center [63, 138] width 13 height 13
checkbox input "true"
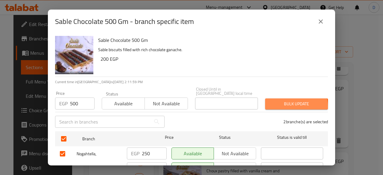
click at [287, 103] on span "Bulk update" at bounding box center [296, 103] width 53 height 7
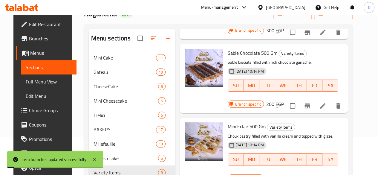
scroll to position [174, 0]
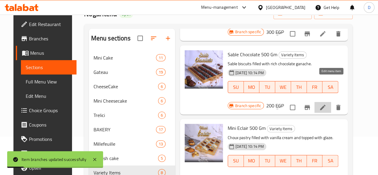
click at [325, 105] on icon at bounding box center [322, 107] width 5 height 5
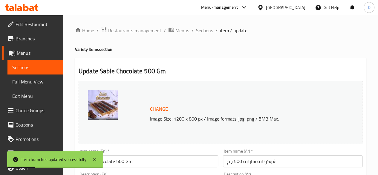
scroll to position [31, 0]
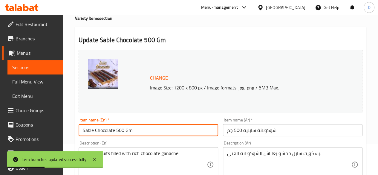
drag, startPoint x: 138, startPoint y: 134, endPoint x: 115, endPoint y: 133, distance: 22.4
click at [115, 133] on input "Sable Chocolate 500 Gm" at bounding box center [149, 130] width 140 height 12
type input "Sable Chocolate"
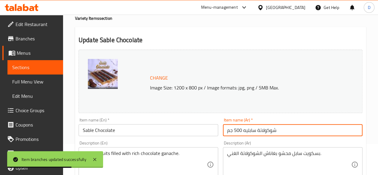
drag, startPoint x: 243, startPoint y: 130, endPoint x: 226, endPoint y: 128, distance: 16.6
click at [226, 128] on input "شوكولاتة سابليه 500 جم" at bounding box center [293, 130] width 140 height 12
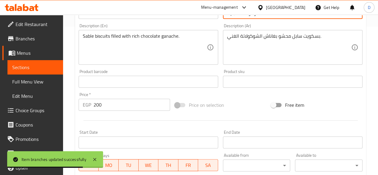
scroll to position [149, 0]
type input "شوكولاتة سابليه"
drag, startPoint x: 93, startPoint y: 103, endPoint x: 45, endPoint y: 109, distance: 48.5
click at [45, 109] on div "Edit Restaurant Branches Menus Sections Full Menu View Edit Menu Choice Groups …" at bounding box center [189, 74] width 378 height 416
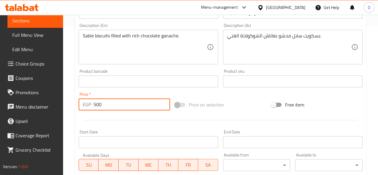
scroll to position [246, 0]
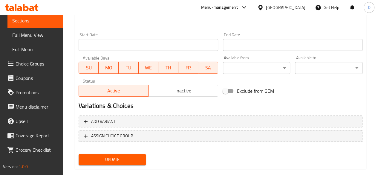
type input "500"
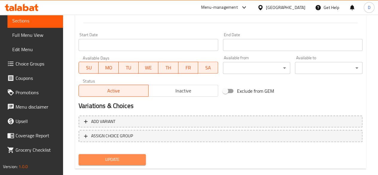
click at [132, 159] on span "Update" at bounding box center [112, 159] width 58 height 7
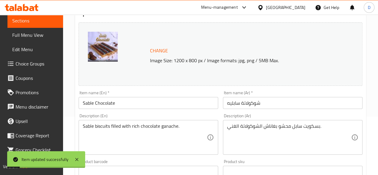
scroll to position [0, 0]
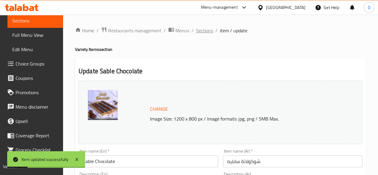
click at [205, 33] on span "Sections" at bounding box center [204, 30] width 17 height 7
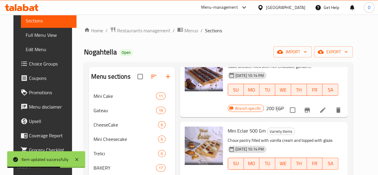
scroll to position [210, 0]
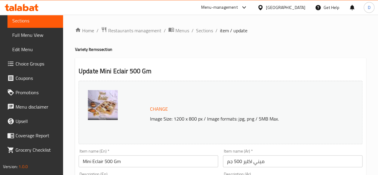
scroll to position [48, 0]
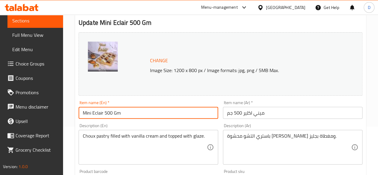
drag, startPoint x: 128, startPoint y: 114, endPoint x: 105, endPoint y: 112, distance: 23.6
click at [105, 112] on input "Mini Eclair 500 Gm" at bounding box center [149, 113] width 140 height 12
type input "Mini Eclair"
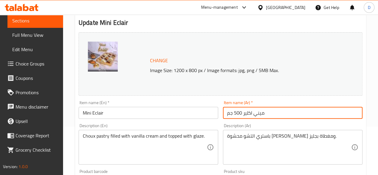
drag, startPoint x: 241, startPoint y: 116, endPoint x: 230, endPoint y: 112, distance: 12.6
click at [230, 112] on input "ميني اكلير 500 جم" at bounding box center [293, 113] width 140 height 12
click at [228, 111] on input "ميني اكليرم" at bounding box center [293, 113] width 140 height 12
click at [227, 111] on input "ميني اكليرم" at bounding box center [293, 113] width 140 height 12
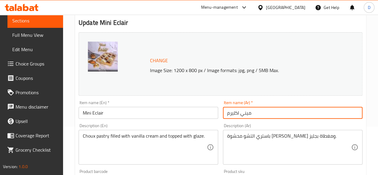
drag, startPoint x: 227, startPoint y: 111, endPoint x: 230, endPoint y: 109, distance: 3.2
click at [230, 109] on input "ميني اكليرم" at bounding box center [293, 113] width 140 height 12
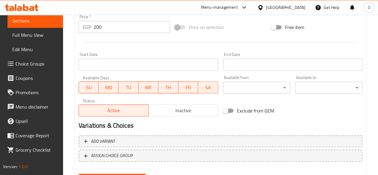
scroll to position [225, 0]
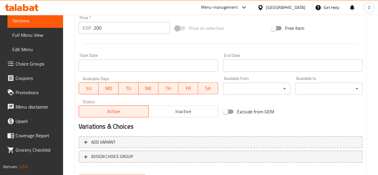
type input "[PERSON_NAME]"
drag, startPoint x: 112, startPoint y: 29, endPoint x: 2, endPoint y: 42, distance: 110.8
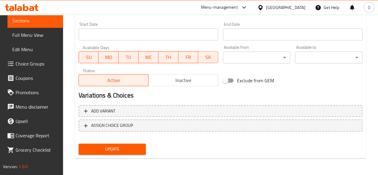
type input "480"
click at [120, 152] on span "Update" at bounding box center [112, 148] width 58 height 7
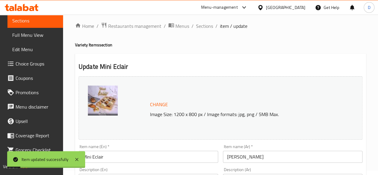
scroll to position [0, 0]
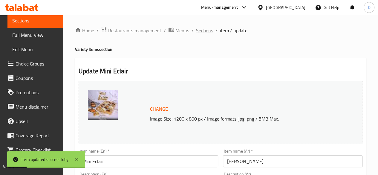
click at [204, 32] on span "Sections" at bounding box center [204, 30] width 17 height 7
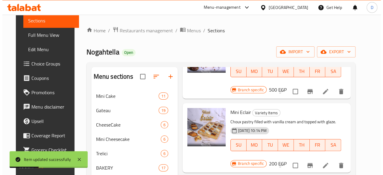
scroll to position [272, 0]
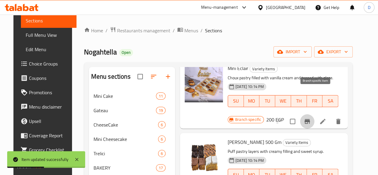
click at [310, 119] on icon "Branch-specific-item" at bounding box center [307, 121] width 5 height 5
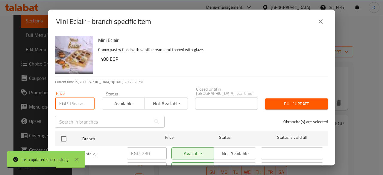
click at [79, 102] on input "number" at bounding box center [82, 103] width 25 height 12
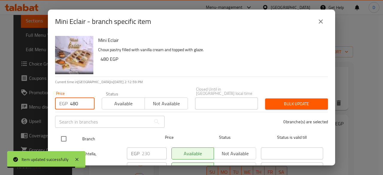
type input "480"
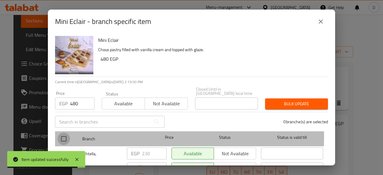
click at [65, 132] on input "checkbox" at bounding box center [63, 138] width 13 height 13
checkbox input "true"
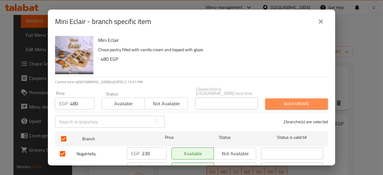
click at [302, 104] on button "Bulk update" at bounding box center [296, 103] width 63 height 11
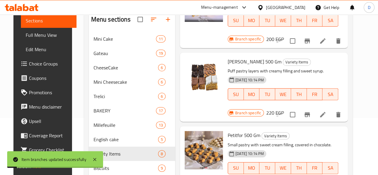
scroll to position [296, 0]
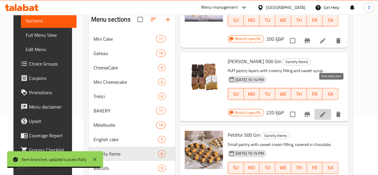
click at [326, 111] on icon at bounding box center [322, 114] width 7 height 7
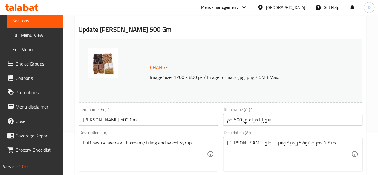
scroll to position [43, 0]
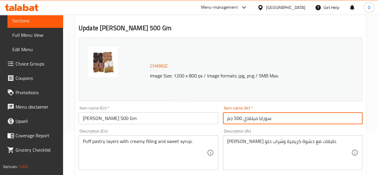
drag, startPoint x: 244, startPoint y: 117, endPoint x: 225, endPoint y: 117, distance: 19.1
click at [225, 117] on input "سورايا ميلفاي 500 جم" at bounding box center [293, 118] width 140 height 12
type input "سورايا ميلفاي"
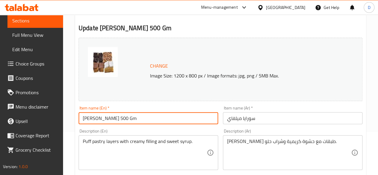
drag, startPoint x: 136, startPoint y: 114, endPoint x: 122, endPoint y: 115, distance: 14.7
click at [122, 115] on input "[PERSON_NAME] 500 Gm" at bounding box center [149, 118] width 140 height 12
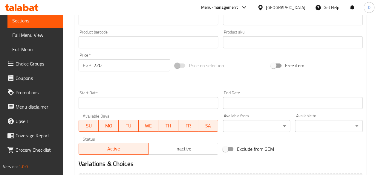
scroll to position [187, 0]
type input "[PERSON_NAME]"
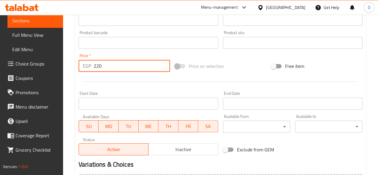
drag, startPoint x: 104, startPoint y: 65, endPoint x: 40, endPoint y: 75, distance: 64.9
click at [40, 75] on div "Edit Restaurant Branches Menus Sections Full Menu View Edit Menu Choice Groups …" at bounding box center [189, 36] width 378 height 416
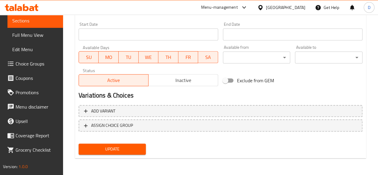
type input "520"
click at [97, 152] on span "Update" at bounding box center [112, 148] width 58 height 7
click at [135, 149] on span "Update" at bounding box center [112, 148] width 58 height 7
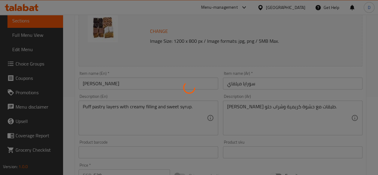
scroll to position [0, 0]
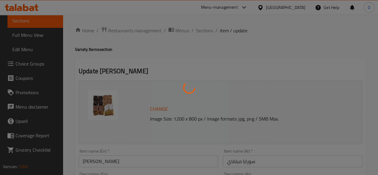
click at [207, 33] on div at bounding box center [189, 87] width 378 height 175
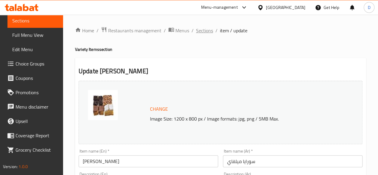
click at [206, 32] on span "Sections" at bounding box center [204, 30] width 17 height 7
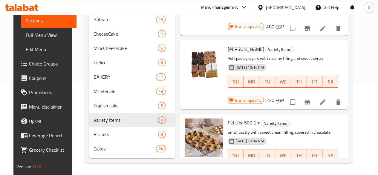
scroll to position [274, 0]
click at [311, 98] on icon "Branch-specific-item" at bounding box center [307, 101] width 7 height 7
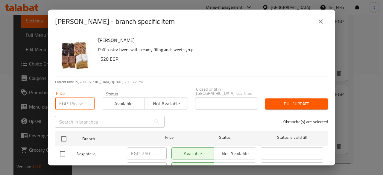
click at [78, 98] on input "number" at bounding box center [82, 103] width 25 height 12
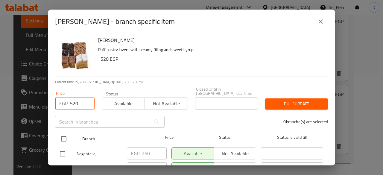
type input "520"
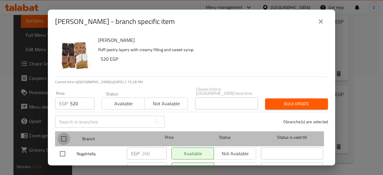
click at [66, 139] on input "checkbox" at bounding box center [63, 138] width 13 height 13
checkbox input "true"
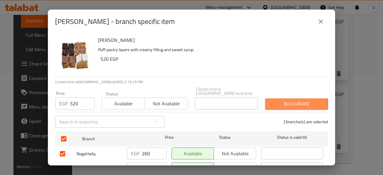
click at [286, 101] on span "Bulk update" at bounding box center [296, 103] width 53 height 7
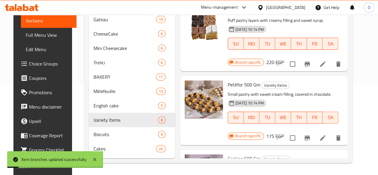
scroll to position [326, 0]
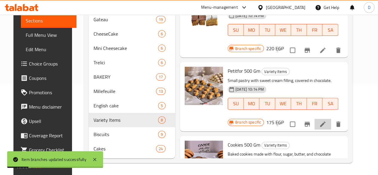
click at [328, 119] on li at bounding box center [322, 124] width 17 height 11
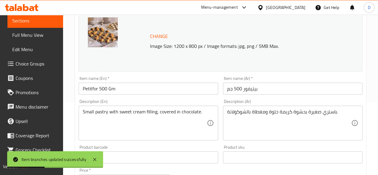
scroll to position [73, 0]
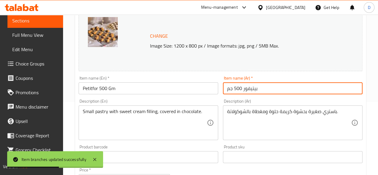
drag, startPoint x: 242, startPoint y: 90, endPoint x: 221, endPoint y: 88, distance: 21.3
click at [221, 88] on div "Item name (Ar)   * بيتيفور 500 جم Item name (Ar) *" at bounding box center [293, 85] width 144 height 23
type input "بيتيفور"
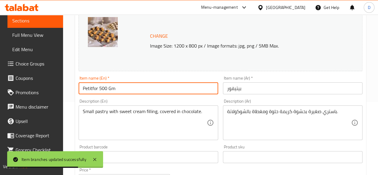
drag, startPoint x: 121, startPoint y: 86, endPoint x: 98, endPoint y: 86, distance: 23.0
click at [98, 86] on input "Petitfor 500 Gm" at bounding box center [149, 88] width 140 height 12
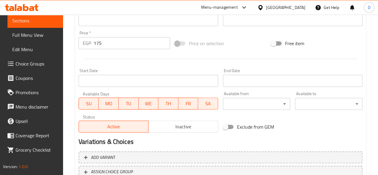
scroll to position [209, 0]
type input "Petitfour"
drag, startPoint x: 112, startPoint y: 40, endPoint x: 59, endPoint y: 47, distance: 54.3
click at [59, 47] on div "Edit Restaurant Branches Menus Sections Full Menu View Edit Menu Choice Groups …" at bounding box center [189, 13] width 378 height 416
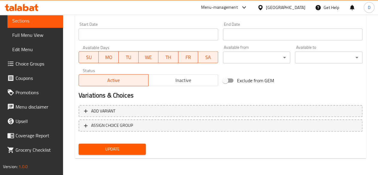
type input "450"
click at [105, 150] on span "Update" at bounding box center [112, 148] width 58 height 7
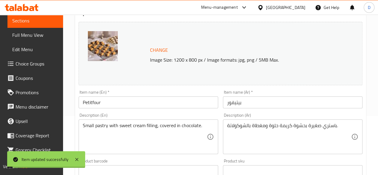
scroll to position [0, 0]
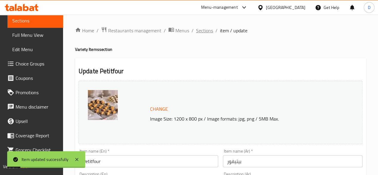
click at [203, 31] on span "Sections" at bounding box center [204, 30] width 17 height 7
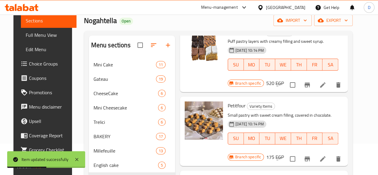
scroll to position [352, 0]
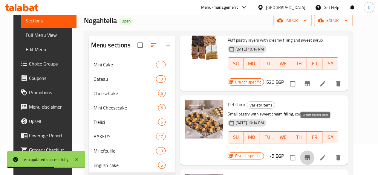
click at [311, 154] on icon "Branch-specific-item" at bounding box center [307, 157] width 7 height 7
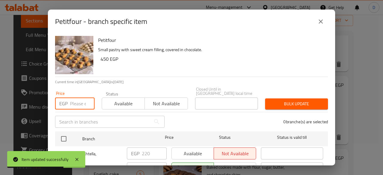
click at [72, 100] on input "number" at bounding box center [82, 103] width 25 height 12
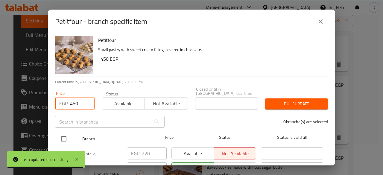
type input "450"
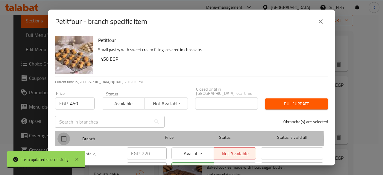
click at [67, 135] on input "checkbox" at bounding box center [63, 138] width 13 height 13
checkbox input "true"
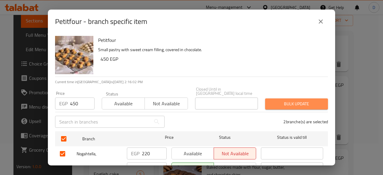
click at [313, 103] on span "Bulk update" at bounding box center [296, 103] width 53 height 7
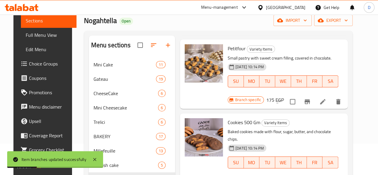
scroll to position [100, 0]
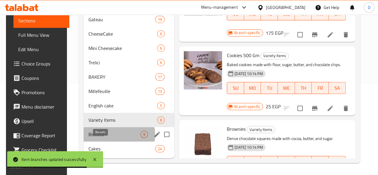
click at [110, 135] on span "Biscuits" at bounding box center [114, 134] width 52 height 7
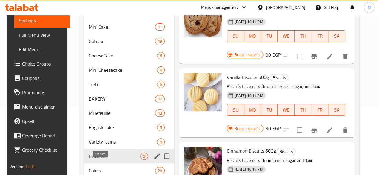
scroll to position [100, 0]
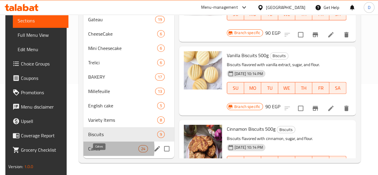
click at [102, 149] on span "Cakes" at bounding box center [113, 148] width 50 height 7
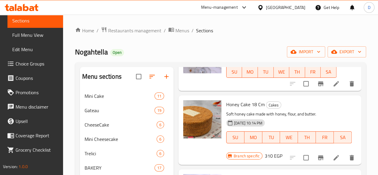
scroll to position [68, 0]
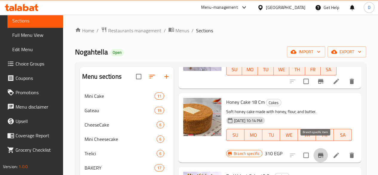
click at [318, 153] on icon "Branch-specific-item" at bounding box center [320, 155] width 5 height 5
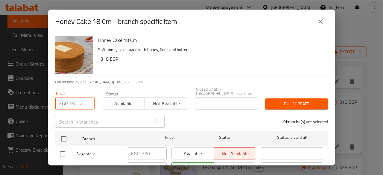
click at [78, 102] on input "number" at bounding box center [82, 103] width 25 height 12
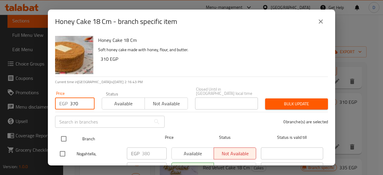
type input "370"
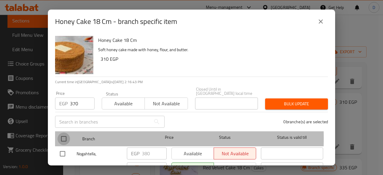
click at [63, 134] on input "checkbox" at bounding box center [63, 138] width 13 height 13
checkbox input "true"
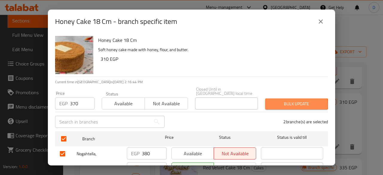
click at [274, 101] on span "Bulk update" at bounding box center [296, 103] width 53 height 7
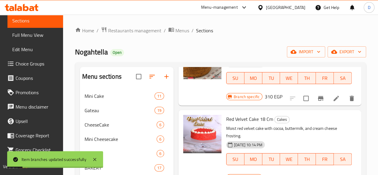
scroll to position [160, 0]
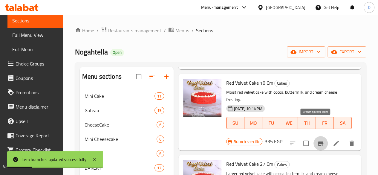
click at [317, 140] on icon "Branch-specific-item" at bounding box center [320, 143] width 7 height 7
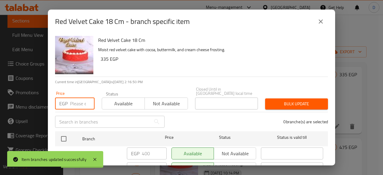
click at [82, 99] on input "number" at bounding box center [82, 103] width 25 height 12
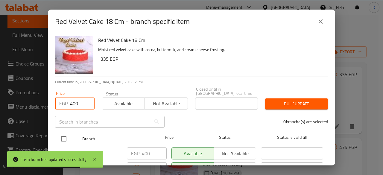
type input "400"
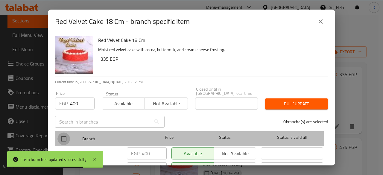
click at [66, 136] on input "checkbox" at bounding box center [63, 138] width 13 height 13
checkbox input "true"
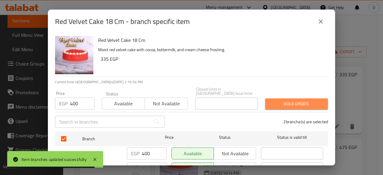
click at [294, 100] on span "Bulk update" at bounding box center [296, 103] width 53 height 7
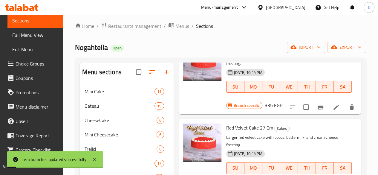
scroll to position [192, 0]
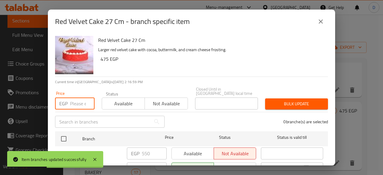
click at [76, 97] on input "number" at bounding box center [82, 103] width 25 height 12
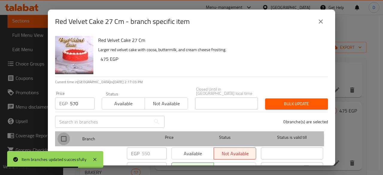
click at [65, 136] on input "checkbox" at bounding box center [63, 138] width 13 height 13
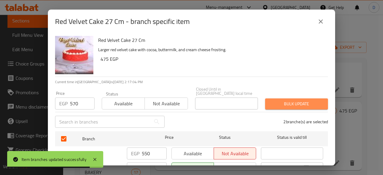
click at [294, 100] on span "Bulk update" at bounding box center [296, 103] width 53 height 7
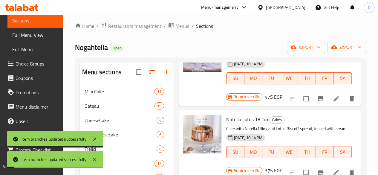
scroll to position [282, 0]
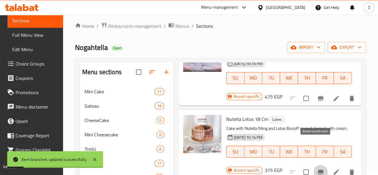
click at [317, 168] on icon "Branch-specific-item" at bounding box center [320, 171] width 7 height 7
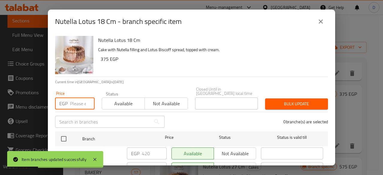
click at [82, 97] on input "number" at bounding box center [82, 103] width 25 height 12
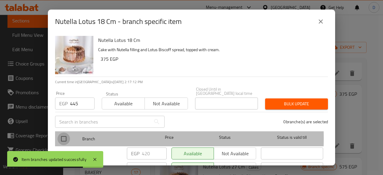
click at [67, 134] on input "checkbox" at bounding box center [63, 138] width 13 height 13
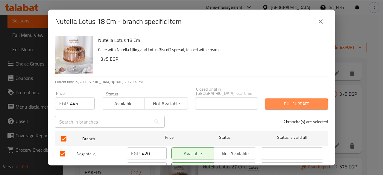
click at [282, 104] on button "Bulk update" at bounding box center [296, 103] width 63 height 11
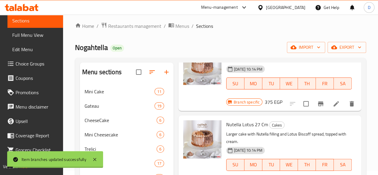
scroll to position [352, 0]
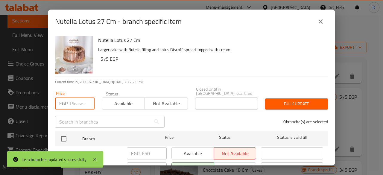
click at [74, 100] on input "number" at bounding box center [82, 103] width 25 height 12
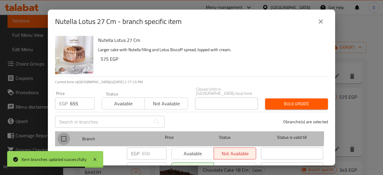
click at [65, 132] on input "checkbox" at bounding box center [63, 138] width 13 height 13
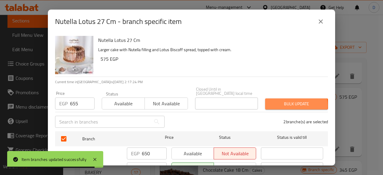
click at [284, 101] on span "Bulk update" at bounding box center [296, 103] width 53 height 7
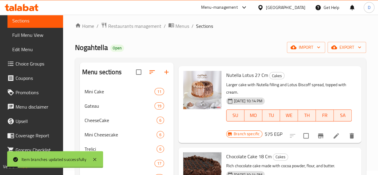
scroll to position [422, 0]
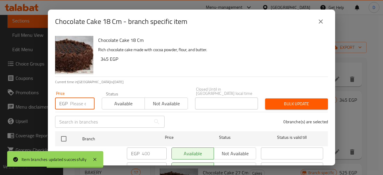
click at [75, 101] on input "number" at bounding box center [82, 103] width 25 height 12
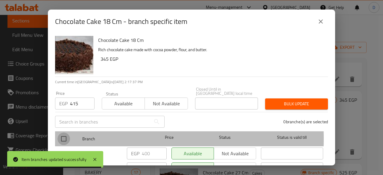
click at [64, 134] on input "checkbox" at bounding box center [63, 138] width 13 height 13
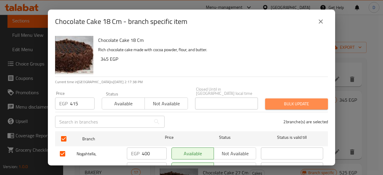
click at [306, 100] on span "Bulk update" at bounding box center [296, 103] width 53 height 7
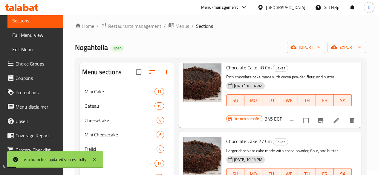
scroll to position [500, 0]
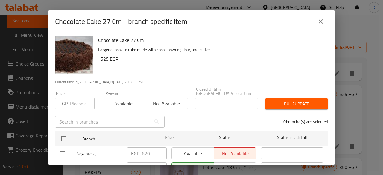
click at [75, 99] on input "number" at bounding box center [82, 103] width 25 height 12
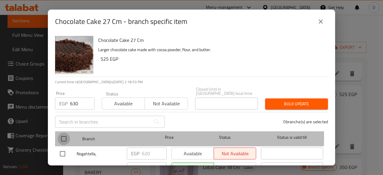
click at [69, 132] on input "checkbox" at bounding box center [63, 138] width 13 height 13
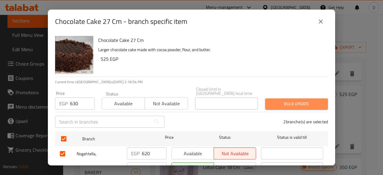
click at [307, 100] on span "Bulk update" at bounding box center [296, 103] width 53 height 7
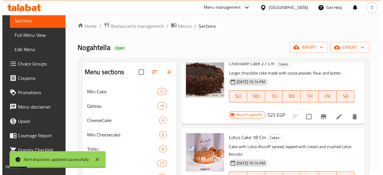
scroll to position [567, 0]
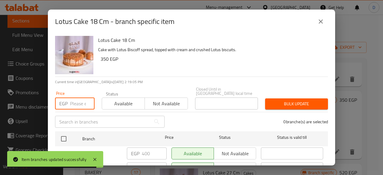
click at [75, 101] on input "number" at bounding box center [82, 103] width 25 height 12
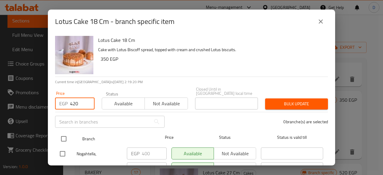
click at [61, 134] on input "checkbox" at bounding box center [63, 138] width 13 height 13
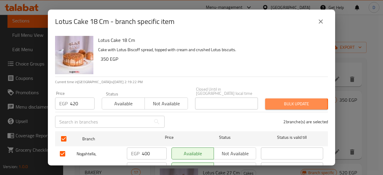
click at [279, 100] on span "Bulk update" at bounding box center [296, 103] width 53 height 7
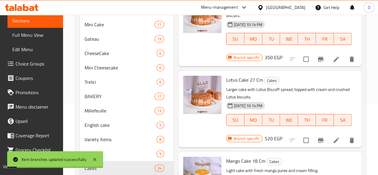
scroll to position [632, 0]
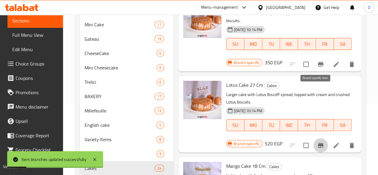
click at [318, 143] on icon "Branch-specific-item" at bounding box center [320, 145] width 5 height 5
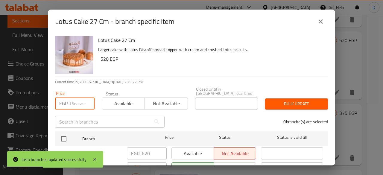
click at [74, 97] on input "number" at bounding box center [82, 103] width 25 height 12
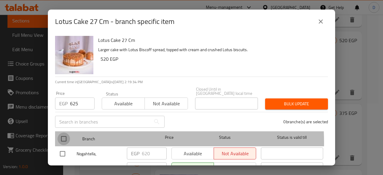
click at [62, 139] on input "checkbox" at bounding box center [63, 138] width 13 height 13
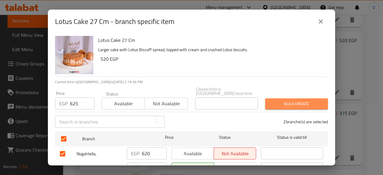
click at [293, 103] on span "Bulk update" at bounding box center [296, 103] width 53 height 7
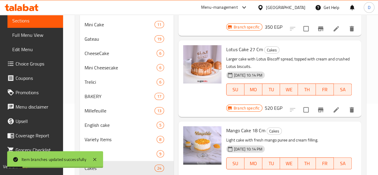
scroll to position [668, 0]
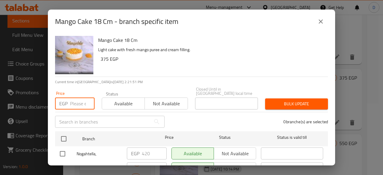
click at [77, 101] on input "number" at bounding box center [82, 103] width 25 height 12
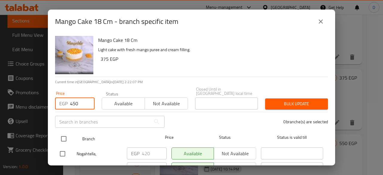
click at [66, 137] on input "checkbox" at bounding box center [63, 138] width 13 height 13
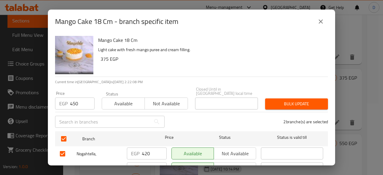
click at [285, 103] on span "Bulk update" at bounding box center [296, 103] width 53 height 7
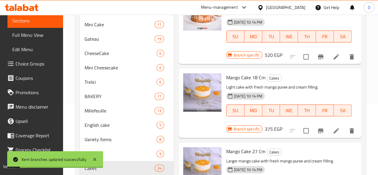
scroll to position [722, 0]
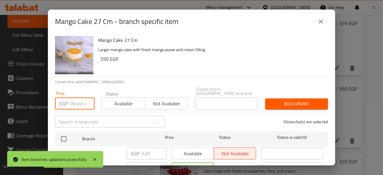
click at [78, 97] on input "number" at bounding box center [82, 103] width 25 height 12
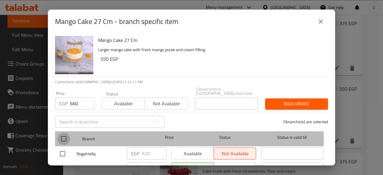
click at [65, 135] on input "checkbox" at bounding box center [63, 138] width 13 height 13
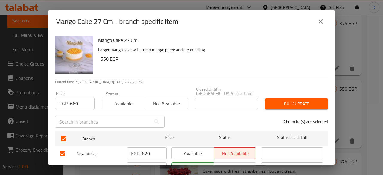
click at [294, 100] on span "Bulk update" at bounding box center [296, 103] width 53 height 7
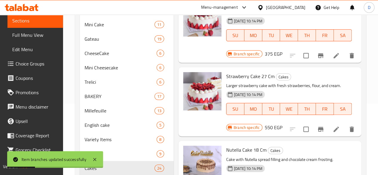
scroll to position [945, 0]
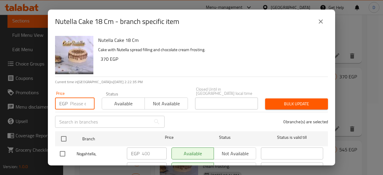
click at [70, 100] on input "number" at bounding box center [82, 103] width 25 height 12
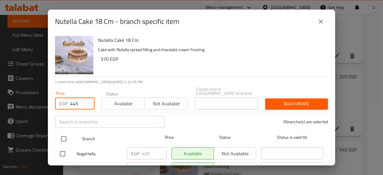
click at [67, 133] on input "checkbox" at bounding box center [63, 138] width 13 height 13
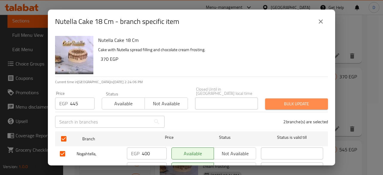
click at [293, 102] on span "Bulk update" at bounding box center [296, 103] width 53 height 7
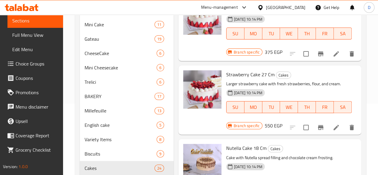
drag, startPoint x: 293, startPoint y: 102, endPoint x: 187, endPoint y: 45, distance: 120.3
click at [187, 68] on div at bounding box center [202, 100] width 43 height 64
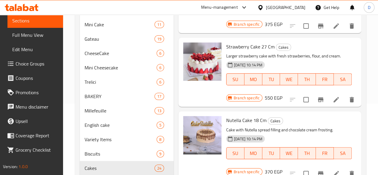
scroll to position [974, 0]
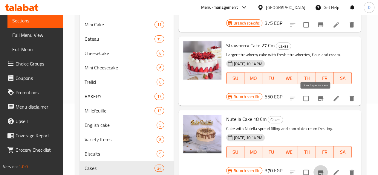
click at [318, 170] on icon "Branch-specific-item" at bounding box center [320, 172] width 5 height 5
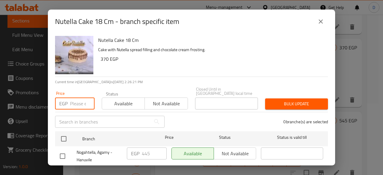
click at [82, 100] on input "number" at bounding box center [82, 103] width 25 height 12
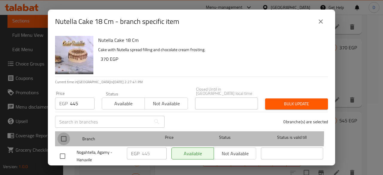
click at [67, 132] on input "checkbox" at bounding box center [63, 138] width 13 height 13
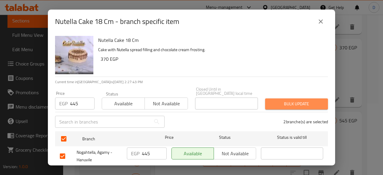
click at [301, 104] on button "Bulk update" at bounding box center [296, 103] width 63 height 11
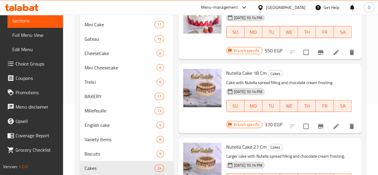
scroll to position [1020, 0]
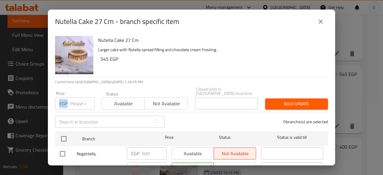
drag, startPoint x: 84, startPoint y: 107, endPoint x: 78, endPoint y: 100, distance: 9.6
click at [78, 100] on div "Price EGP Price" at bounding box center [74, 100] width 47 height 25
click at [78, 100] on input "number" at bounding box center [82, 103] width 25 height 12
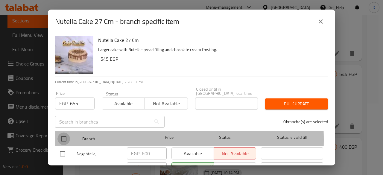
click at [68, 135] on input "checkbox" at bounding box center [63, 138] width 13 height 13
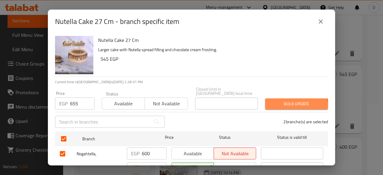
click at [287, 103] on span "Bulk update" at bounding box center [296, 103] width 53 height 7
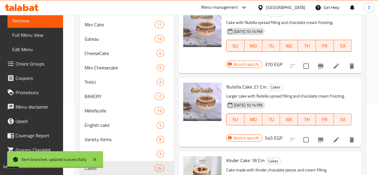
scroll to position [1102, 0]
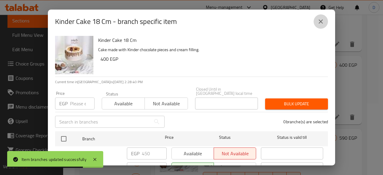
click at [314, 20] on button "close" at bounding box center [320, 21] width 14 height 14
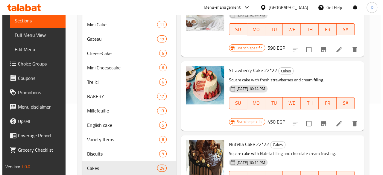
scroll to position [1319, 0]
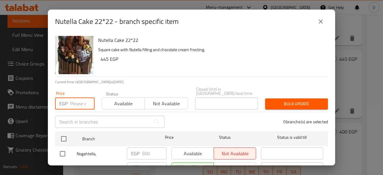
click at [78, 97] on input "number" at bounding box center [82, 103] width 25 height 12
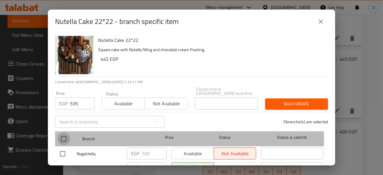
click at [64, 137] on input "checkbox" at bounding box center [63, 138] width 13 height 13
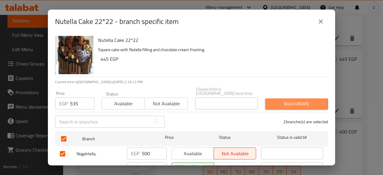
click at [287, 100] on span "Bulk update" at bounding box center [296, 103] width 53 height 7
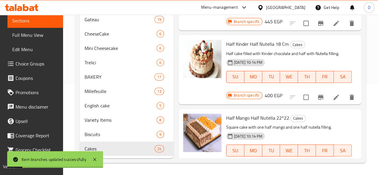
scroll to position [1472, 0]
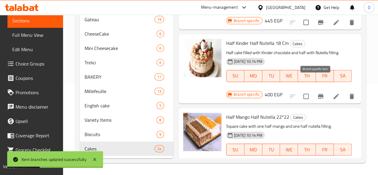
click at [317, 166] on icon "Branch-specific-item" at bounding box center [320, 169] width 7 height 7
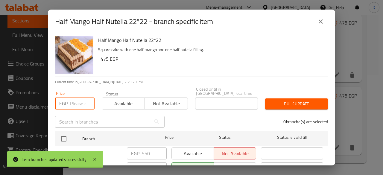
click at [74, 102] on input "number" at bounding box center [82, 103] width 25 height 12
click at [324, 22] on button "close" at bounding box center [320, 21] width 14 height 14
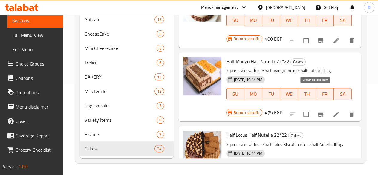
scroll to position [1534, 0]
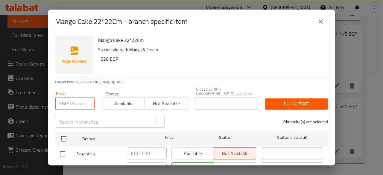
click at [71, 97] on input "number" at bounding box center [82, 103] width 25 height 12
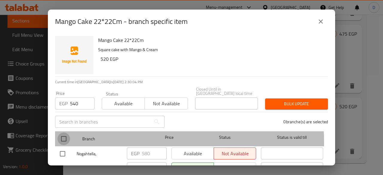
click at [64, 138] on input "checkbox" at bounding box center [63, 138] width 13 height 13
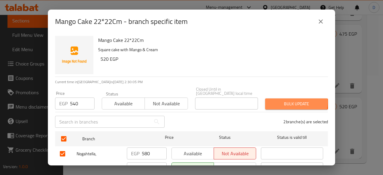
click at [281, 100] on span "Bulk update" at bounding box center [296, 103] width 53 height 7
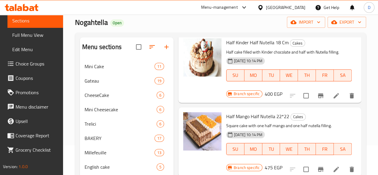
scroll to position [25, 0]
